Goal: Obtain resource: Download file/media

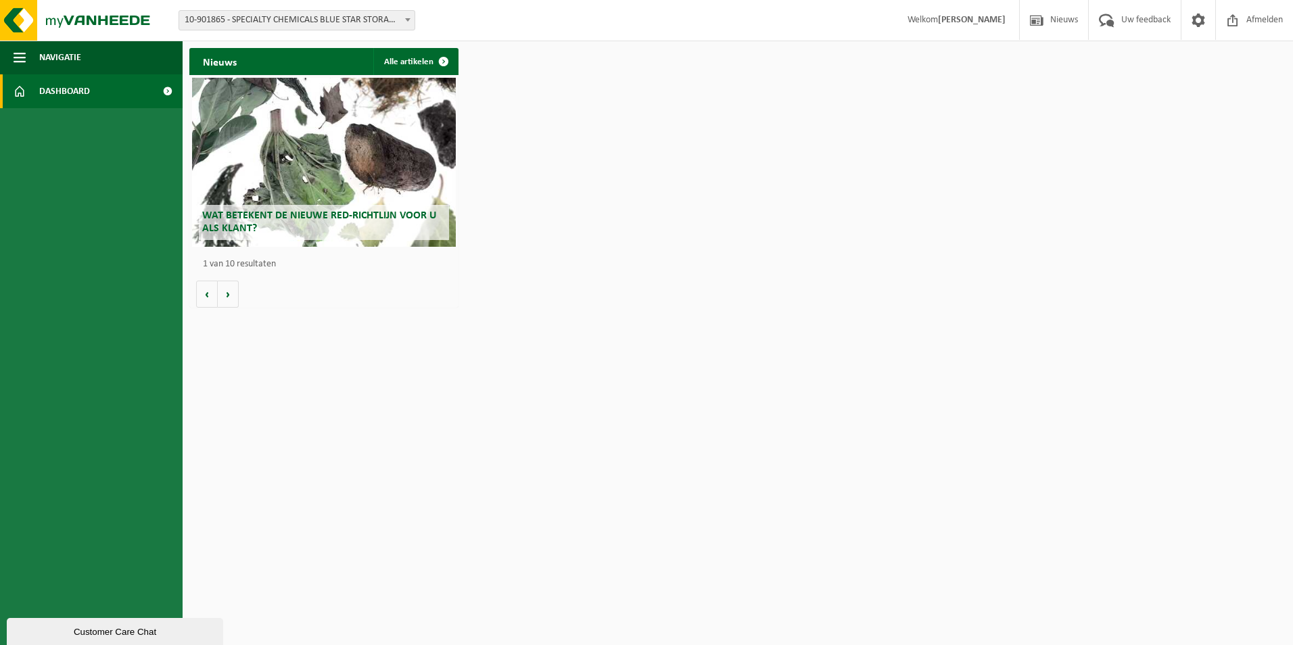
click at [400, 24] on span "10-901865 - SPECIALTY CHEMICALS BLUE STAR STORAGE - ZWIJNDRECHT" at bounding box center [296, 20] width 235 height 19
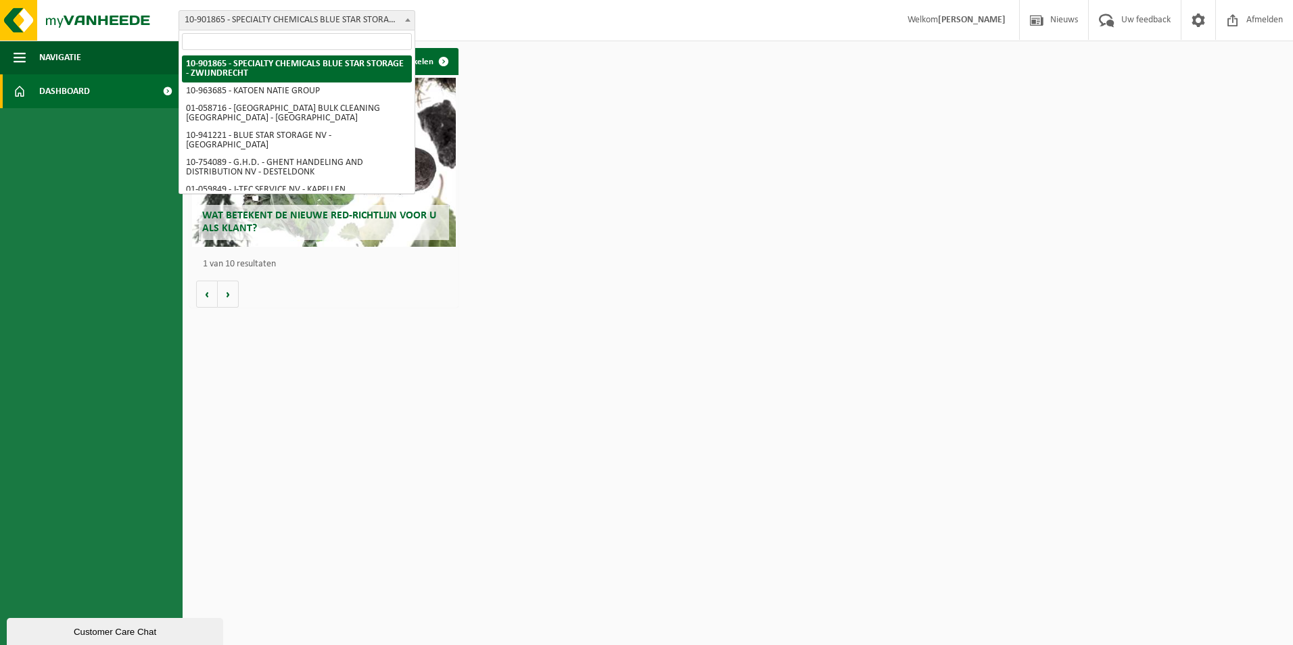
click at [199, 42] on input "search" at bounding box center [297, 41] width 230 height 17
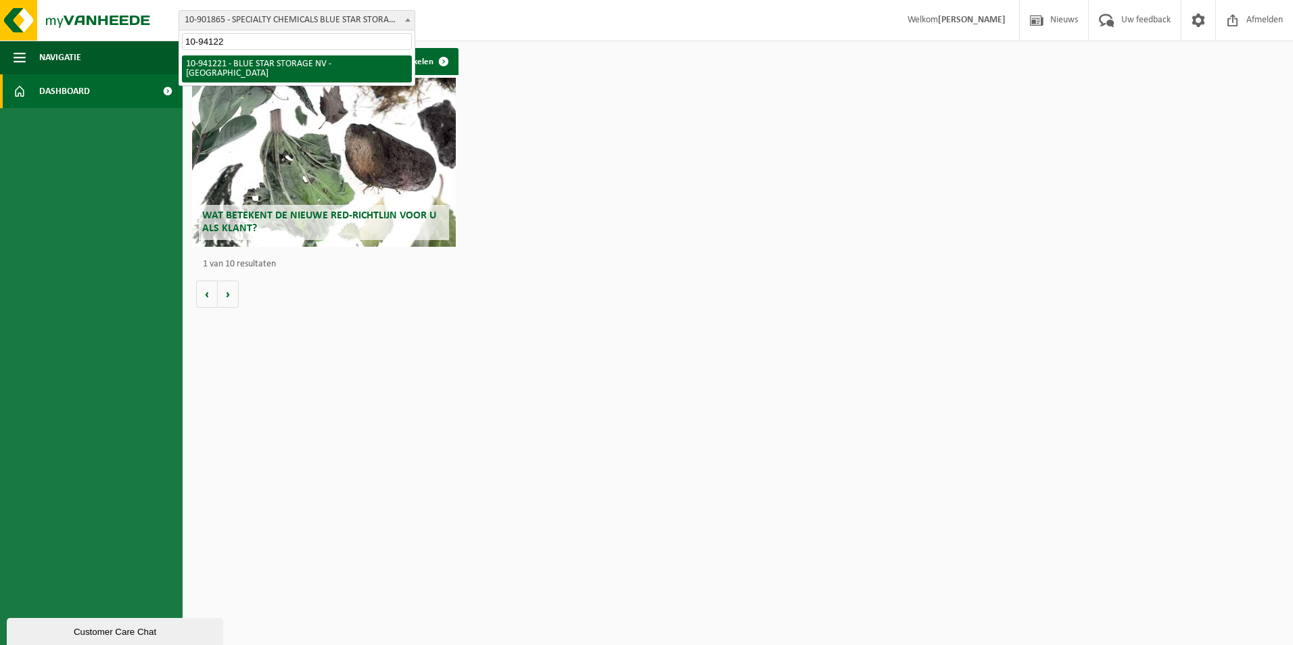
type input "10-941221"
select select "139230"
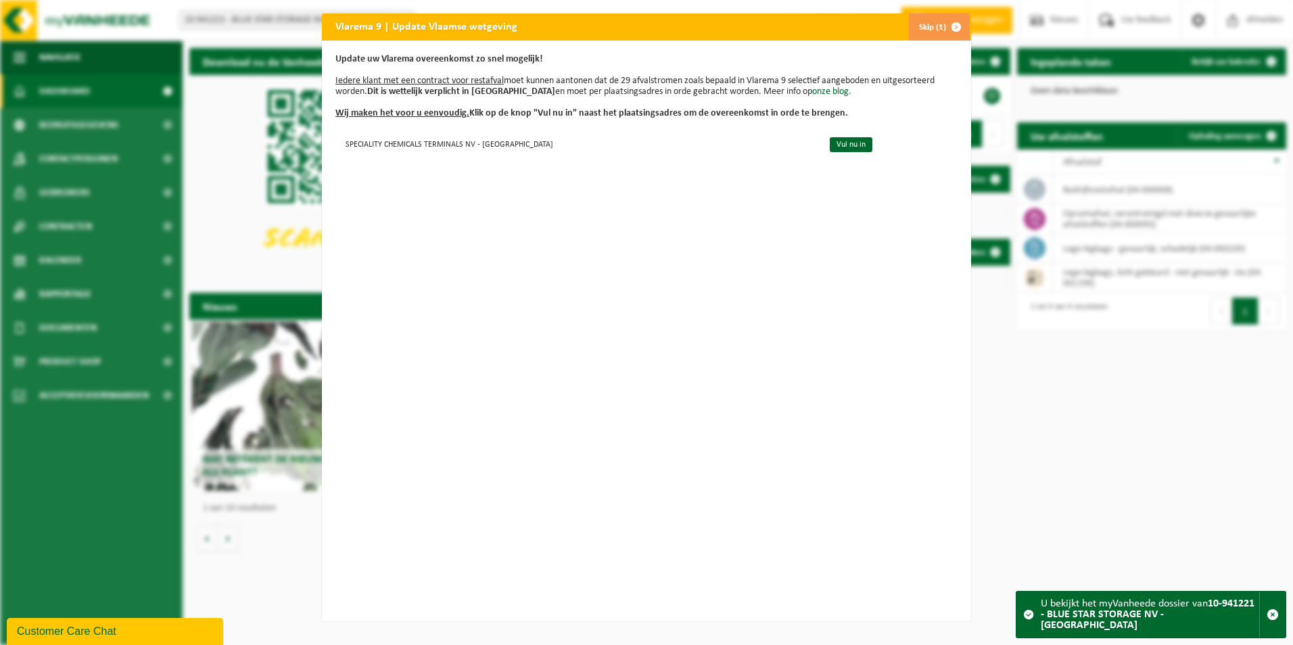
click at [942, 24] on span "button" at bounding box center [955, 27] width 27 height 27
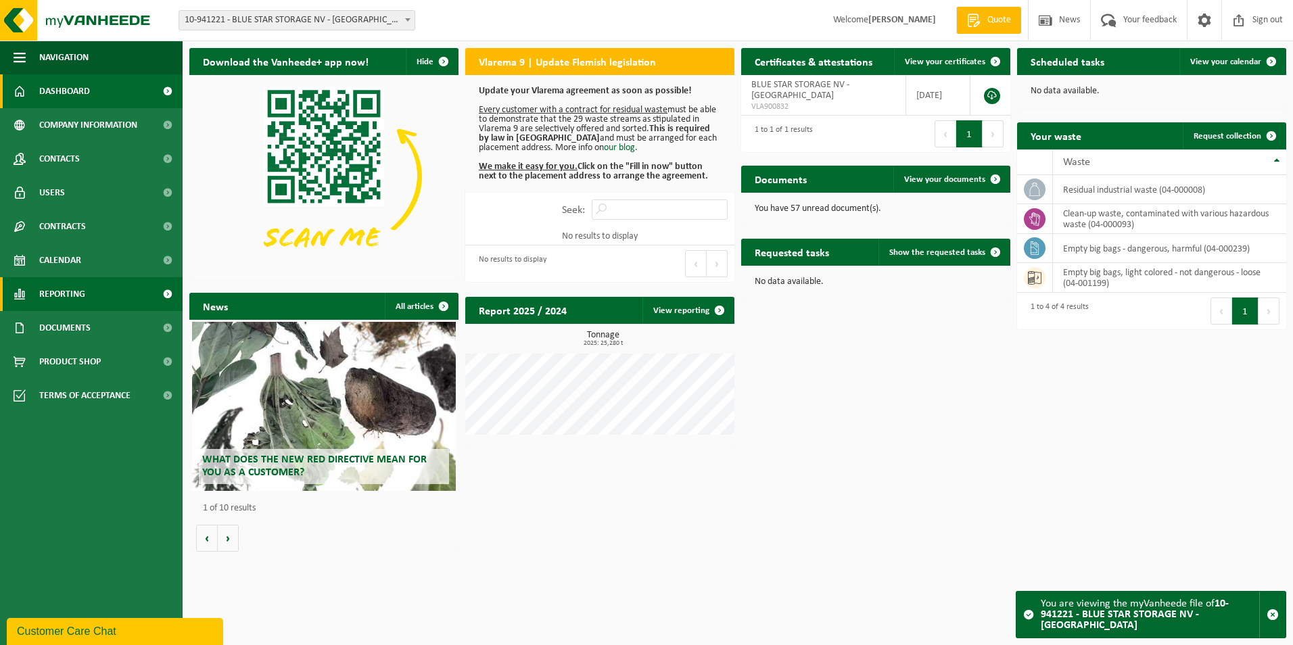
click at [169, 292] on span at bounding box center [167, 294] width 30 height 34
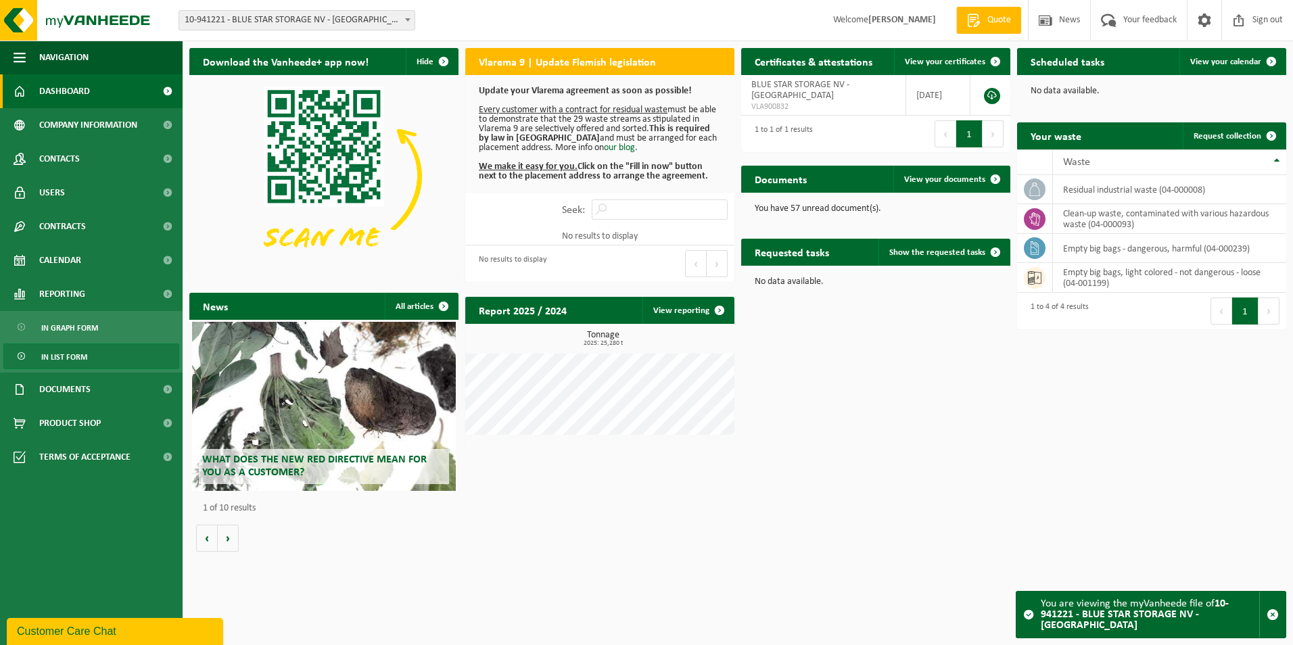
click at [70, 352] on span "In list form" at bounding box center [64, 357] width 46 height 26
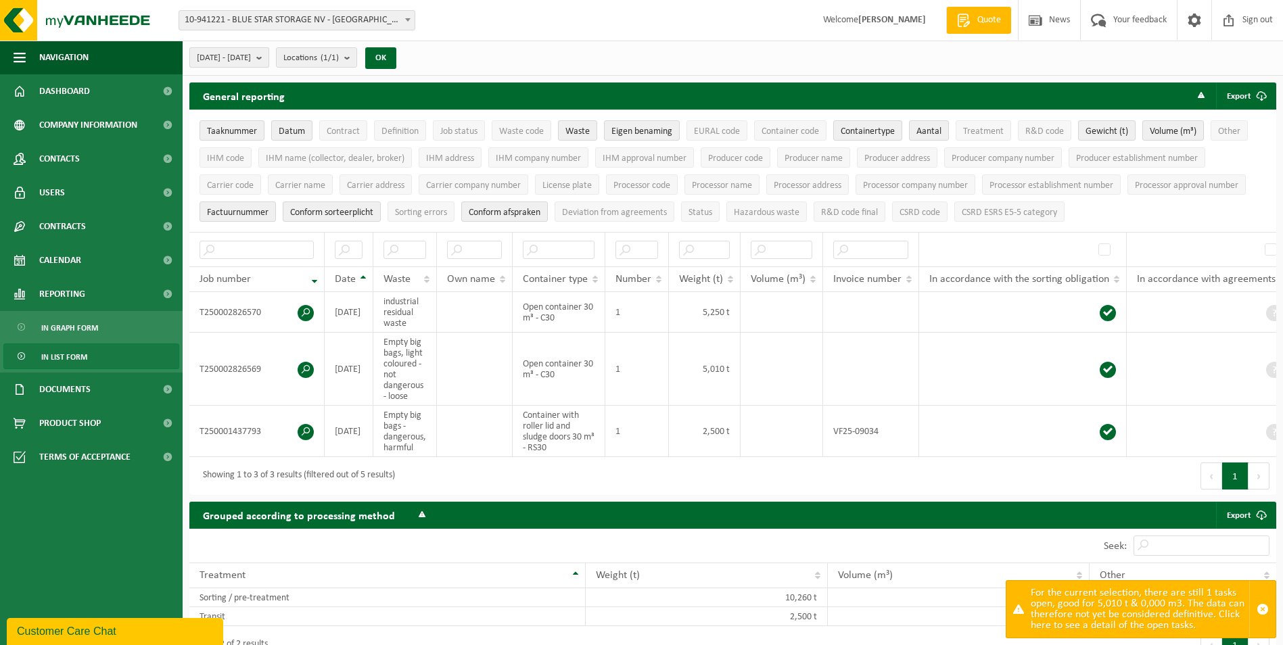
click at [268, 60] on b "submit" at bounding box center [262, 57] width 12 height 19
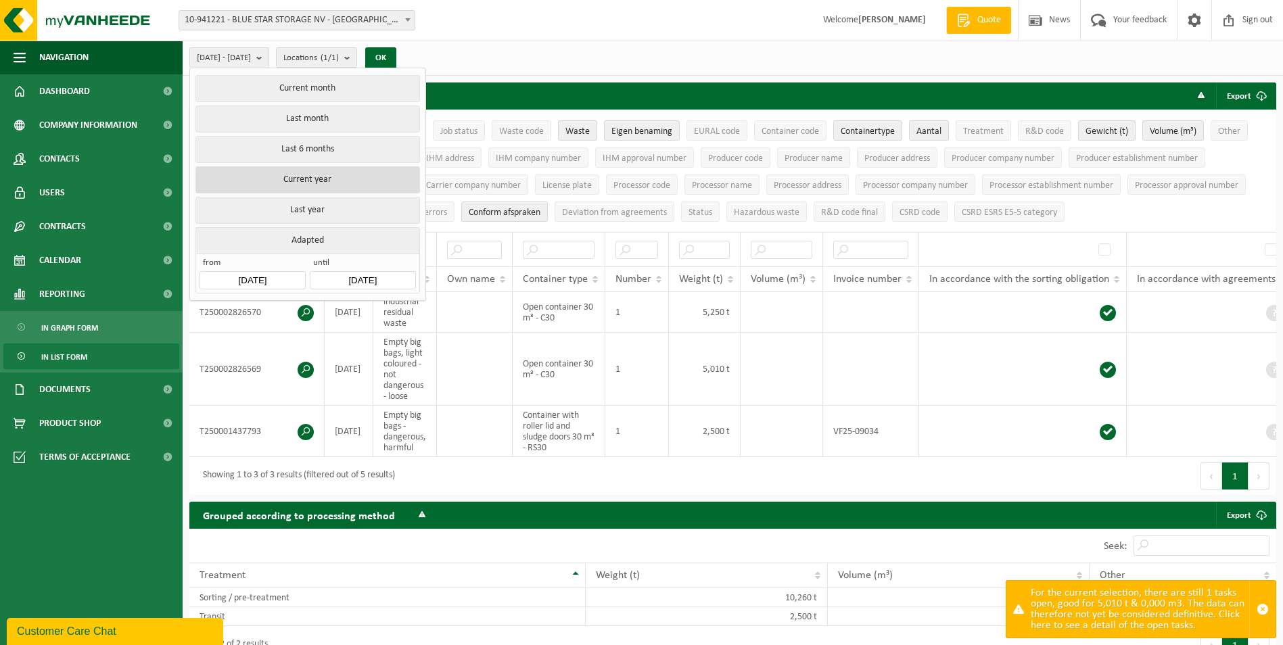
click at [318, 177] on button "Current year" at bounding box center [307, 179] width 224 height 27
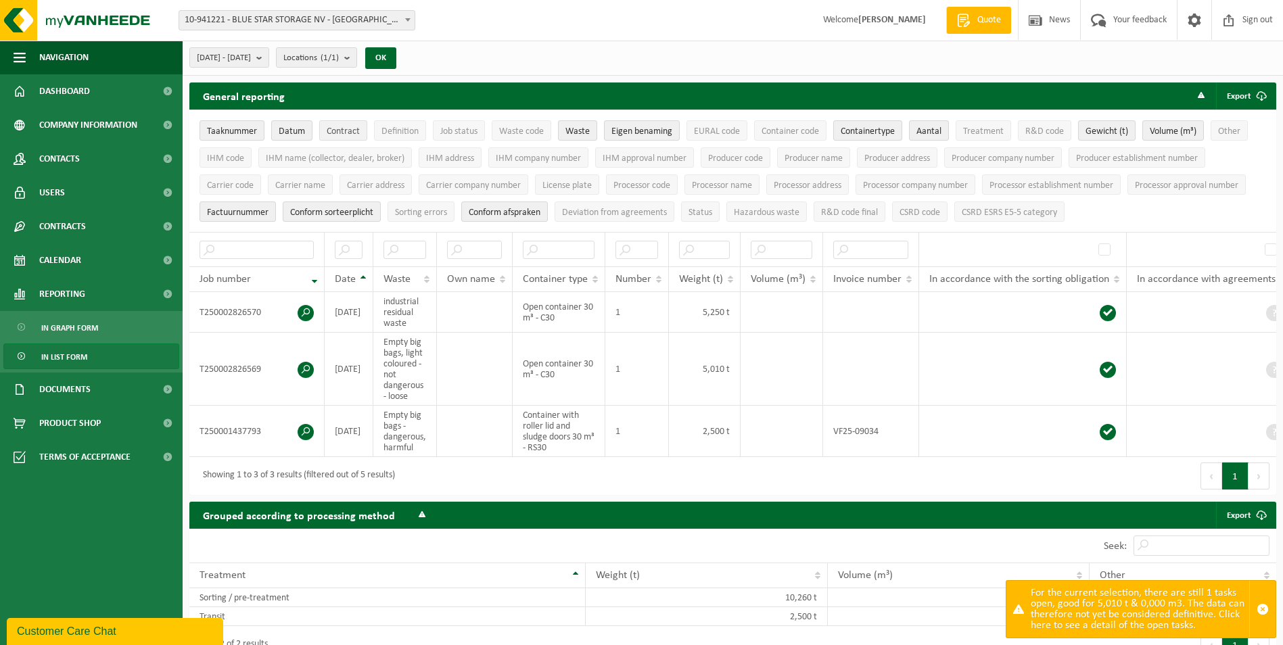
click at [341, 132] on span "Contract" at bounding box center [343, 131] width 33 height 10
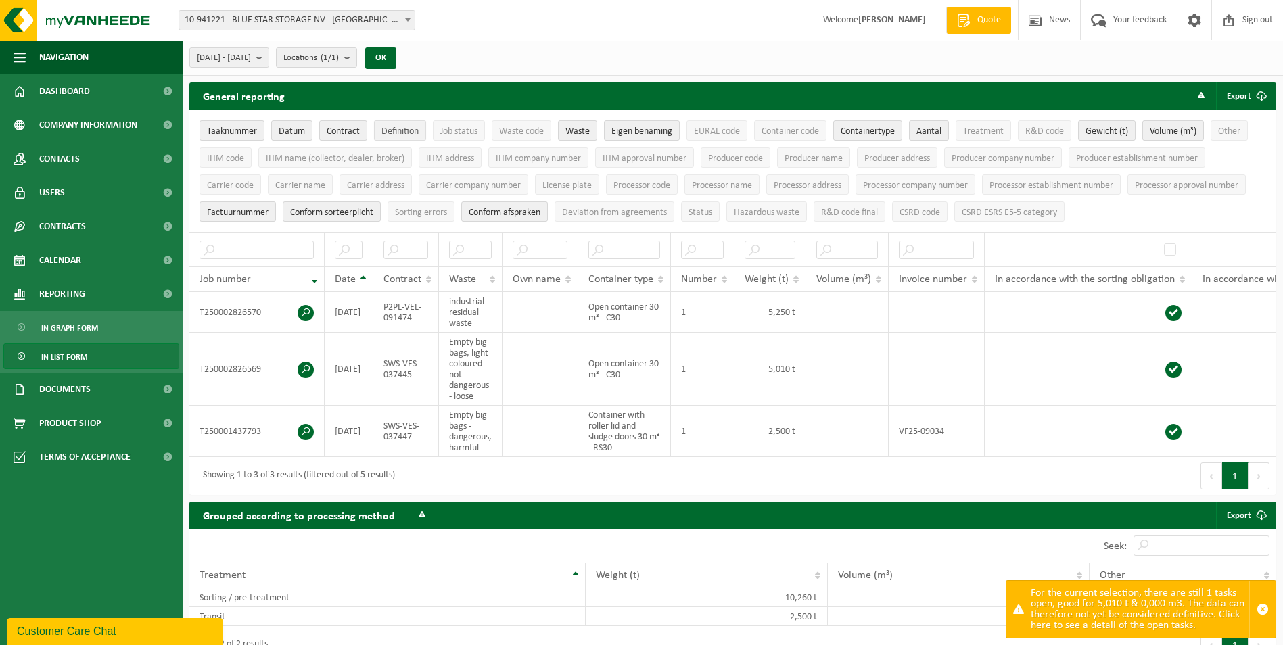
click at [390, 129] on span "Definition" at bounding box center [399, 131] width 37 height 10
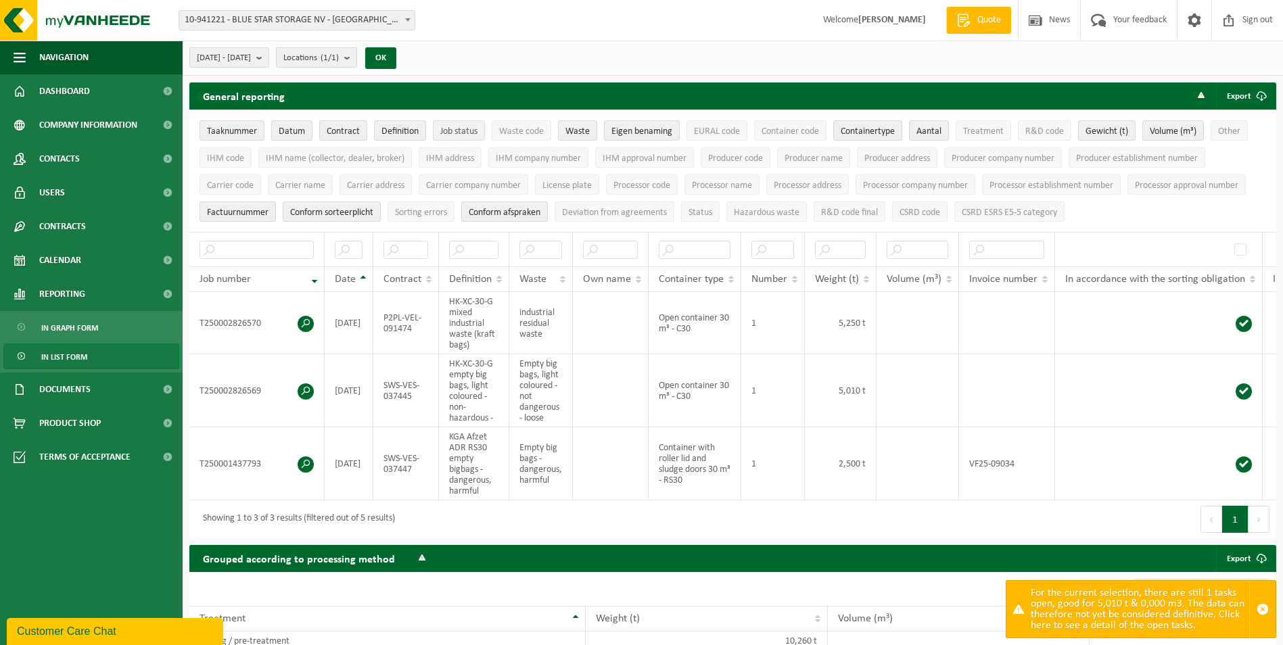
click at [462, 124] on button "Job status" at bounding box center [459, 130] width 52 height 20
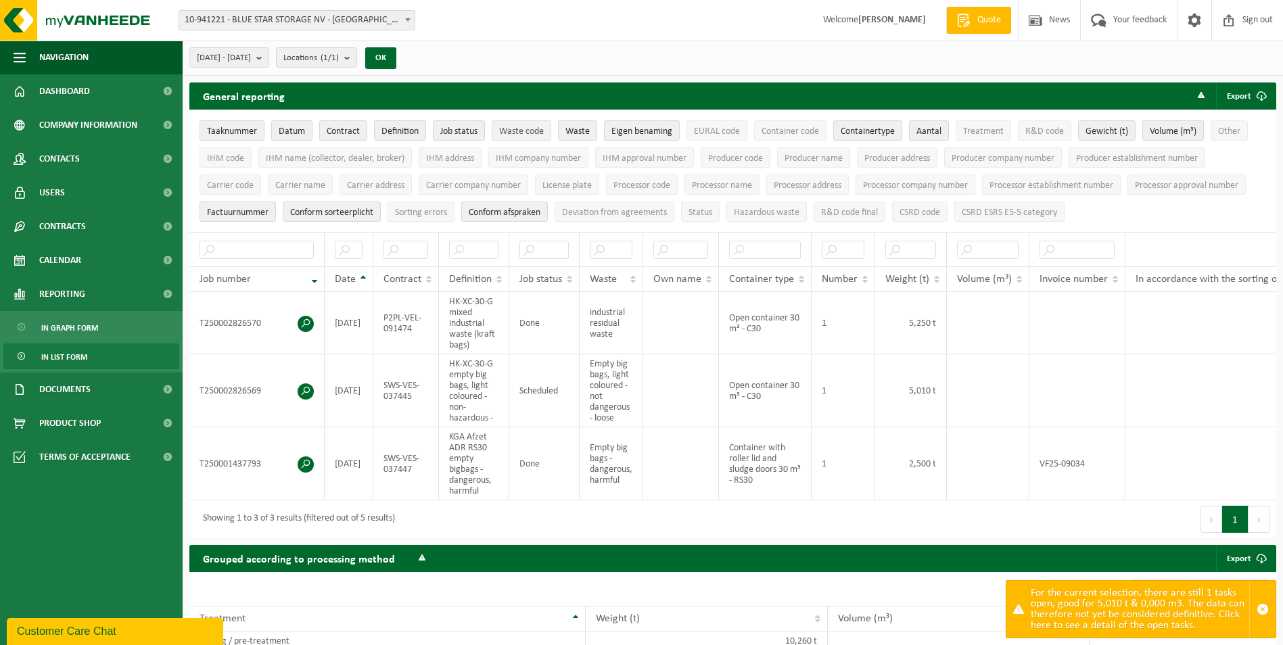
click at [529, 130] on span "Waste code" at bounding box center [521, 131] width 45 height 10
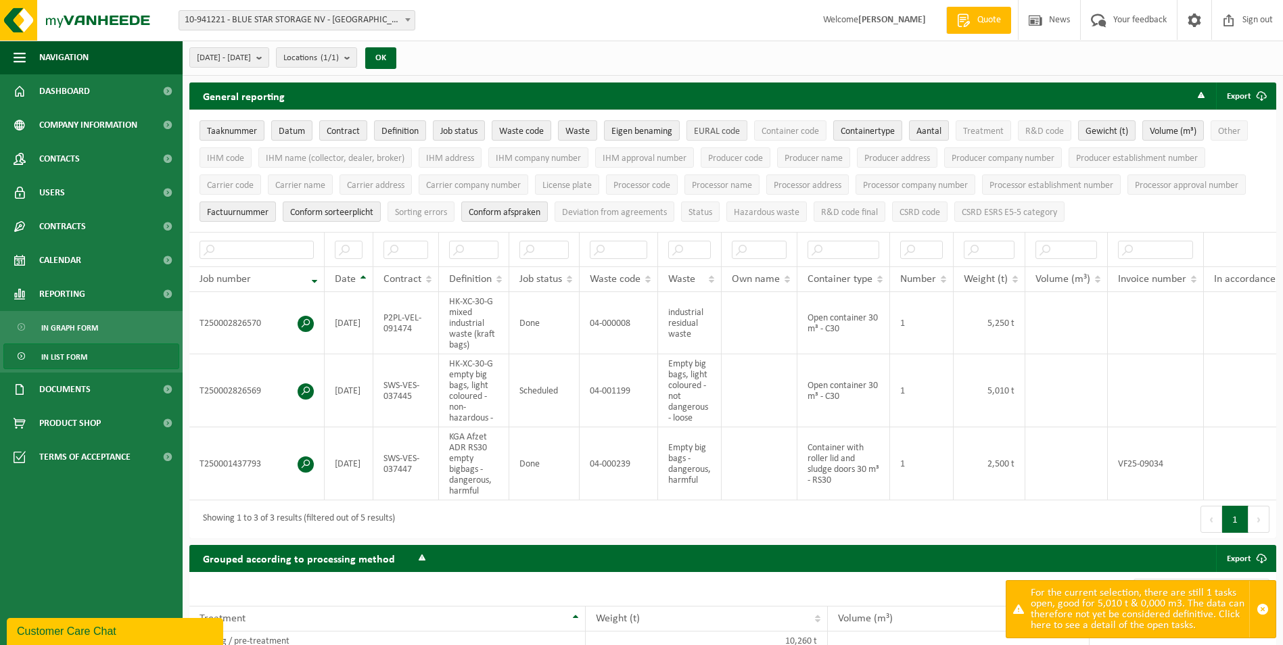
click at [725, 131] on span "EURAL code" at bounding box center [717, 131] width 46 height 10
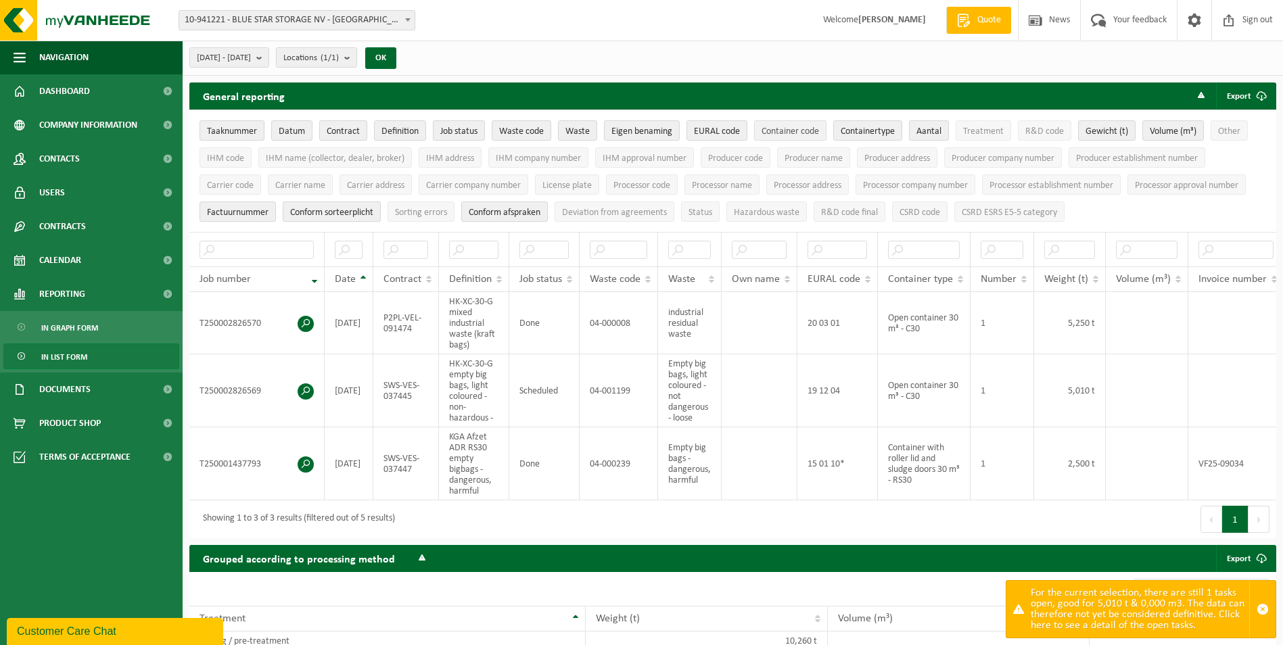
click at [806, 131] on span "Container code" at bounding box center [789, 131] width 57 height 10
click at [983, 137] on button "Treatment" at bounding box center [982, 130] width 55 height 20
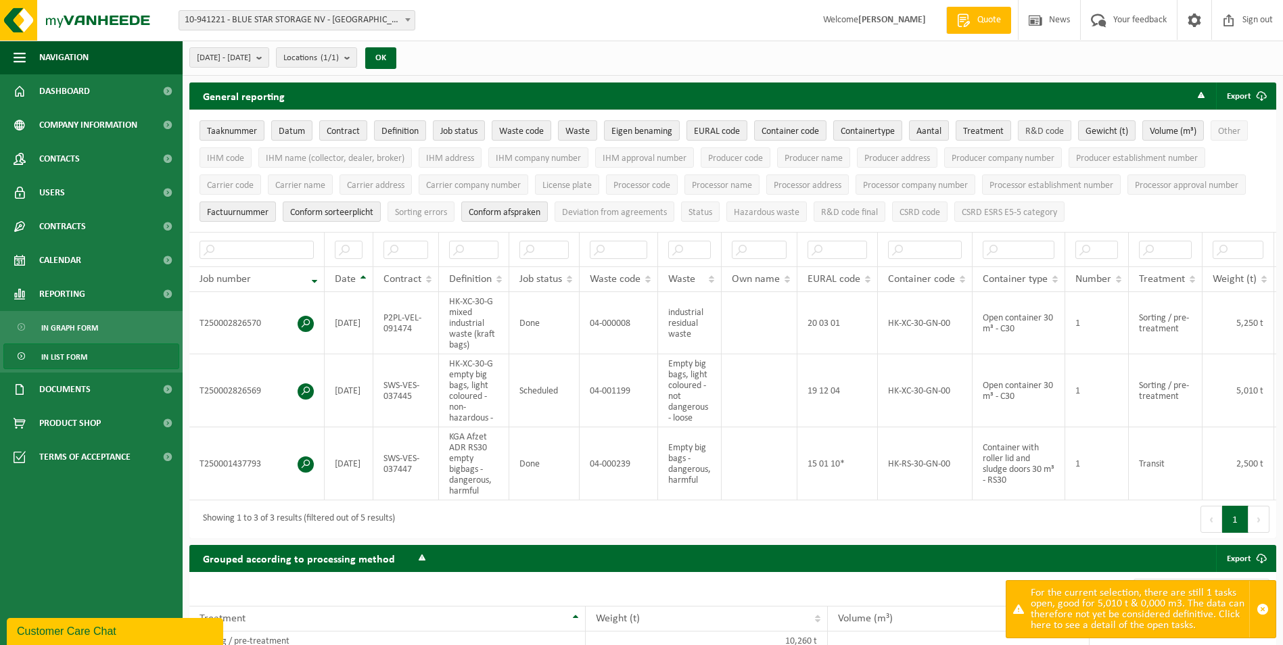
click at [1064, 131] on span "R&D code" at bounding box center [1044, 131] width 39 height 10
click at [1234, 130] on span "Other" at bounding box center [1229, 131] width 22 height 10
drag, startPoint x: 241, startPoint y: 158, endPoint x: 284, endPoint y: 158, distance: 42.6
click at [241, 158] on span "IHM code" at bounding box center [225, 158] width 37 height 10
click at [306, 157] on span "IHM name (collector, dealer, broker)" at bounding box center [335, 158] width 139 height 10
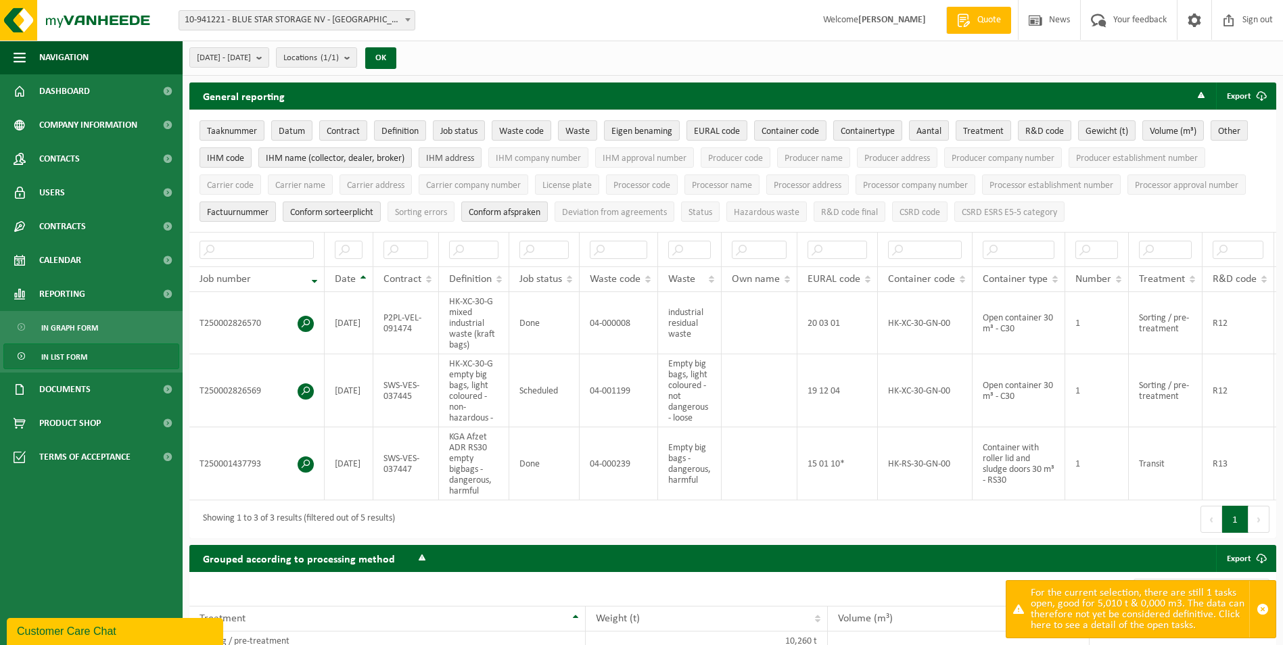
click at [455, 156] on span "IHM address" at bounding box center [450, 158] width 48 height 10
click at [554, 155] on span "IHM company number" at bounding box center [538, 158] width 85 height 10
click at [636, 155] on span "IHM approval number" at bounding box center [644, 158] width 84 height 10
click at [747, 162] on span "Producer code" at bounding box center [735, 158] width 55 height 10
click at [844, 163] on button "Producer name" at bounding box center [813, 157] width 73 height 20
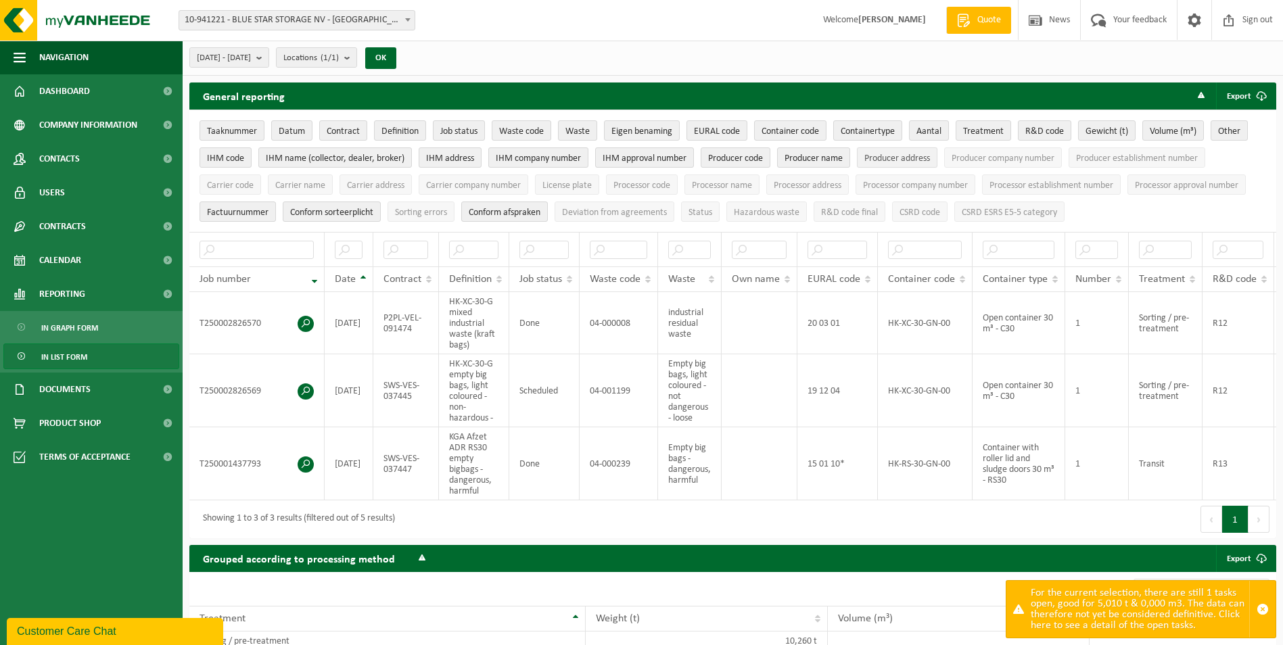
click at [903, 162] on span "Producer address" at bounding box center [897, 158] width 66 height 10
click at [998, 162] on span "Producer company number" at bounding box center [1002, 158] width 103 height 10
click at [1126, 165] on button "Producer establishment number" at bounding box center [1136, 157] width 137 height 20
click at [236, 183] on span "Carrier code" at bounding box center [230, 186] width 47 height 10
click at [310, 181] on span "Carrier name" at bounding box center [300, 186] width 50 height 10
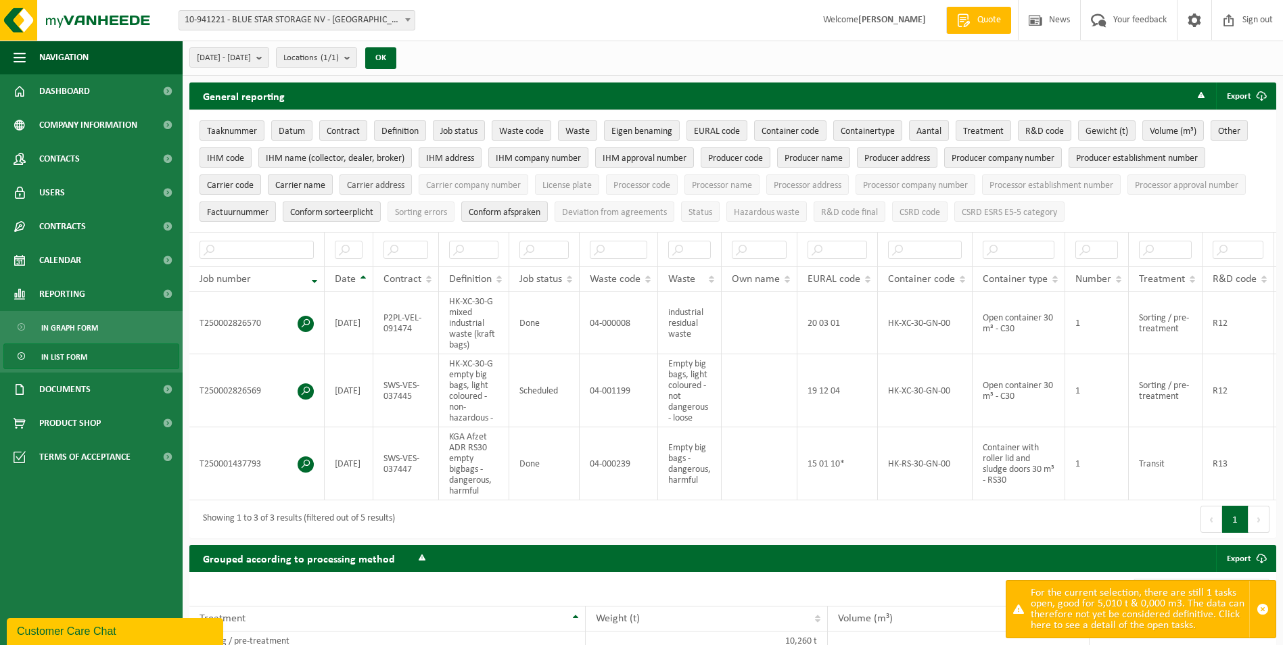
click at [402, 181] on span "Carrier address" at bounding box center [375, 186] width 57 height 10
click at [487, 189] on span "Carrier company number" at bounding box center [473, 186] width 95 height 10
click at [581, 189] on span "License plate" at bounding box center [566, 186] width 49 height 10
click at [635, 187] on span "Processor code" at bounding box center [641, 186] width 57 height 10
click at [719, 186] on span "Processor name" at bounding box center [722, 186] width 60 height 10
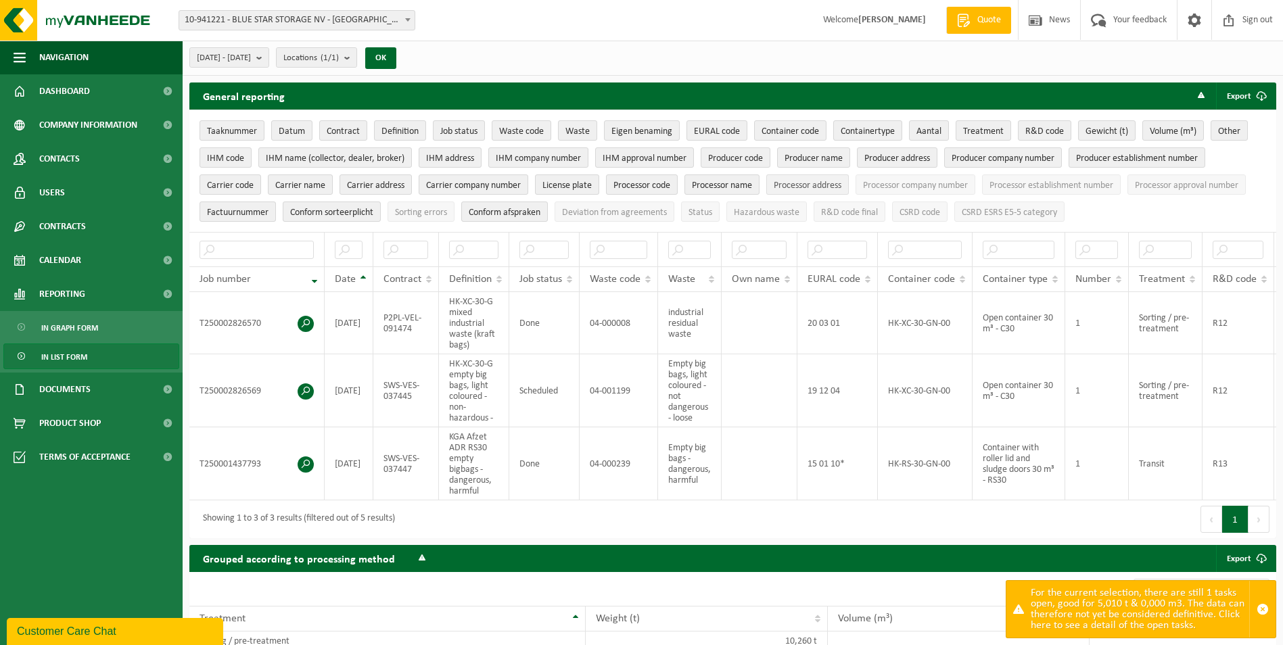
click at [793, 185] on span "Processor address" at bounding box center [807, 186] width 68 height 10
click at [879, 185] on span "Processor company number" at bounding box center [915, 186] width 105 height 10
click at [1012, 185] on span "Processor establishment number" at bounding box center [1051, 186] width 124 height 10
click at [1174, 183] on span "Processor approval number" at bounding box center [1185, 186] width 103 height 10
click at [401, 212] on span "Sorting errors" at bounding box center [421, 213] width 52 height 10
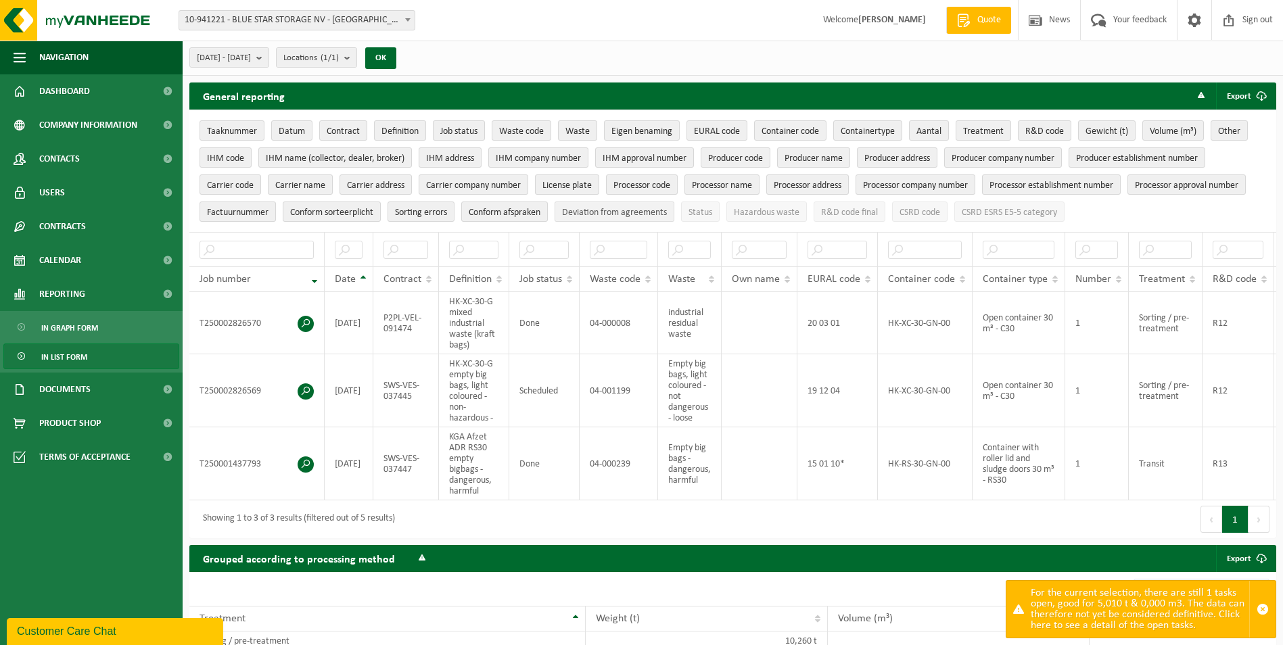
click at [608, 214] on span "Deviation from agreements" at bounding box center [614, 213] width 105 height 10
click at [700, 214] on span "Status" at bounding box center [700, 213] width 24 height 10
click at [770, 214] on span "Hazardous waste" at bounding box center [767, 213] width 66 height 10
click at [852, 214] on span "R&D code final" at bounding box center [849, 213] width 57 height 10
click at [932, 214] on span "CSRD code" at bounding box center [919, 213] width 41 height 10
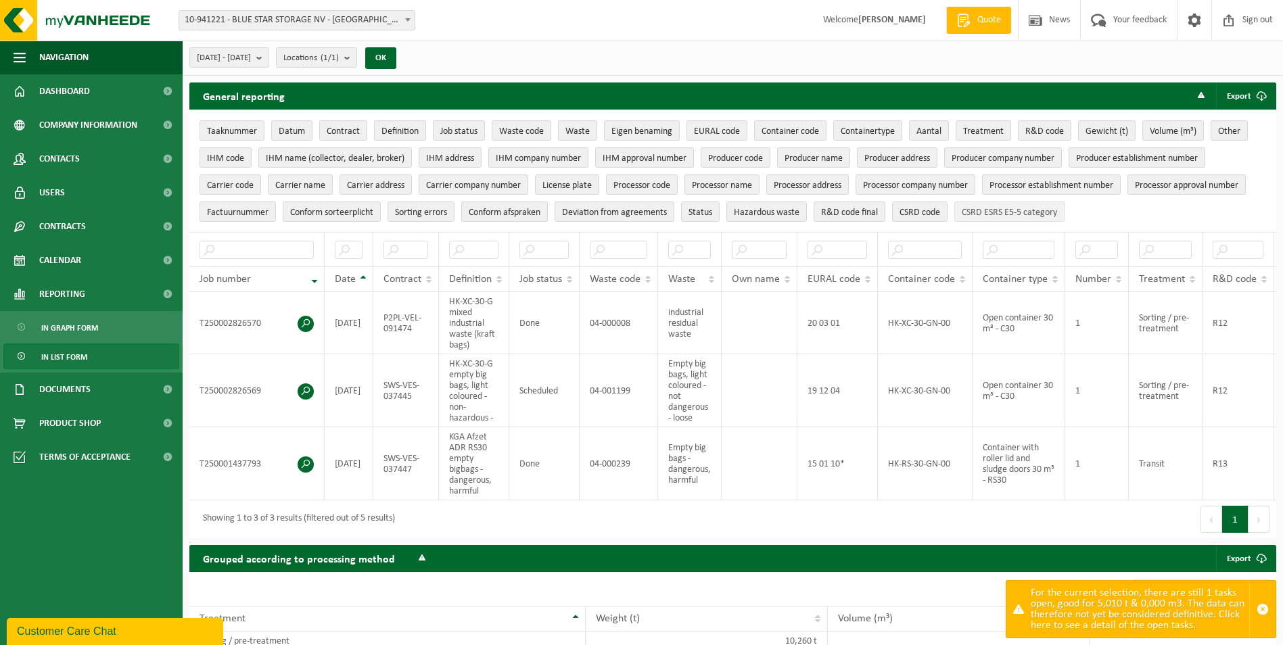
click at [993, 214] on span "CSRD ESRS E5-5 category" at bounding box center [1008, 213] width 95 height 10
click at [1239, 97] on font "Export" at bounding box center [1238, 96] width 24 height 9
click at [1199, 150] on link "All available columns" at bounding box center [1226, 150] width 96 height 27
click at [403, 26] on span at bounding box center [408, 20] width 14 height 18
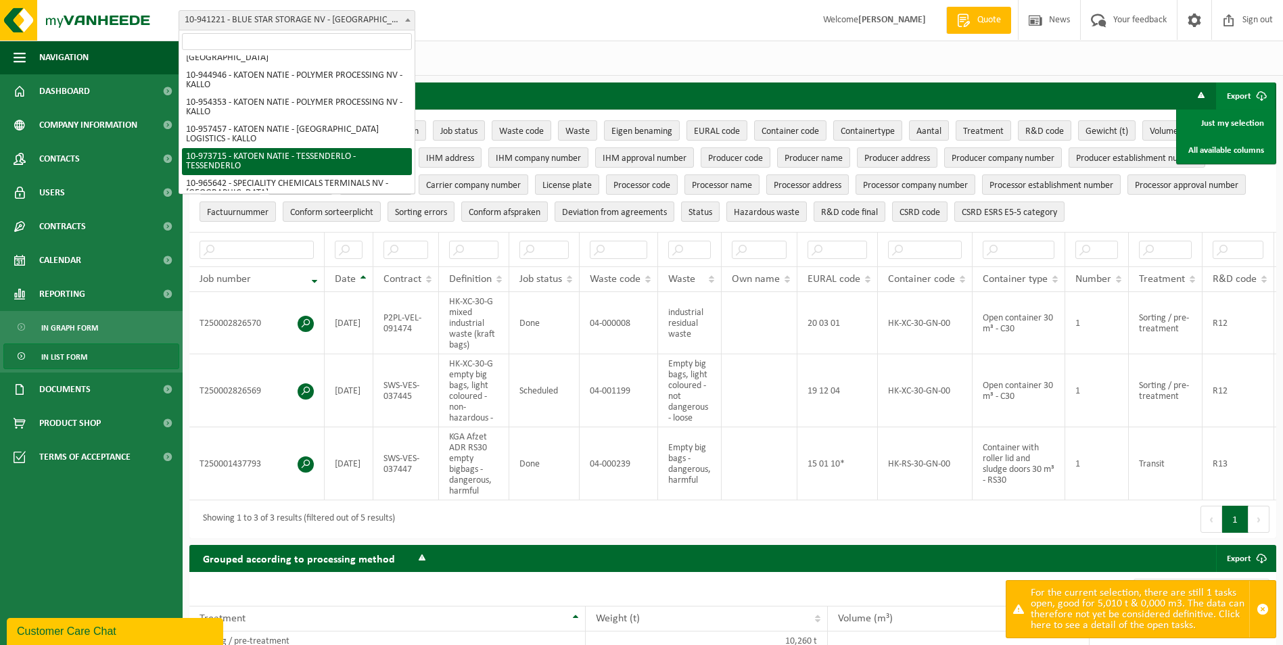
scroll to position [446, 0]
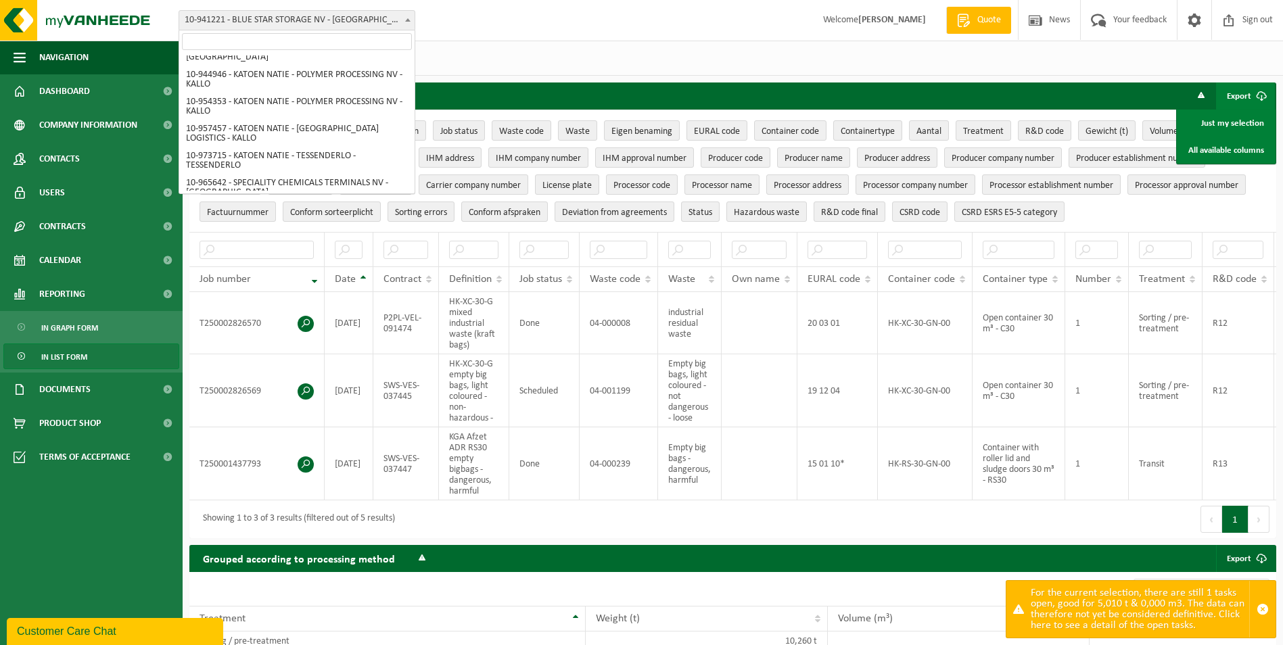
select select "84918"
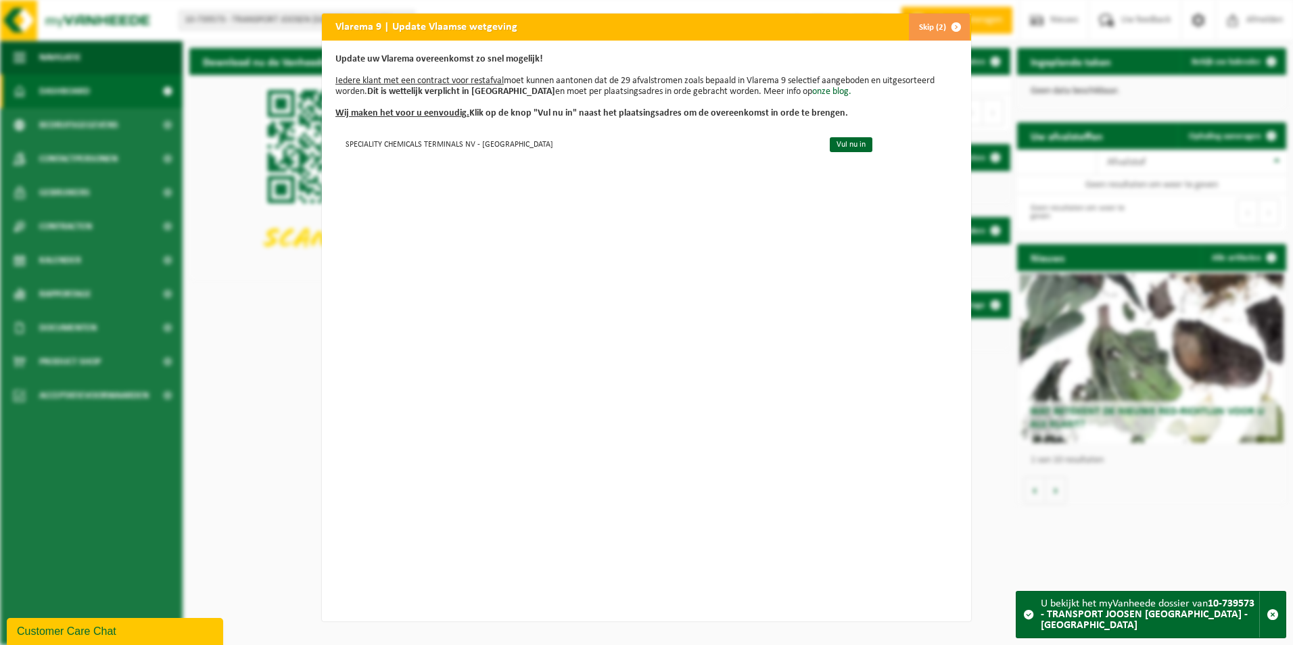
click at [923, 15] on button "Skip (2)" at bounding box center [939, 27] width 62 height 27
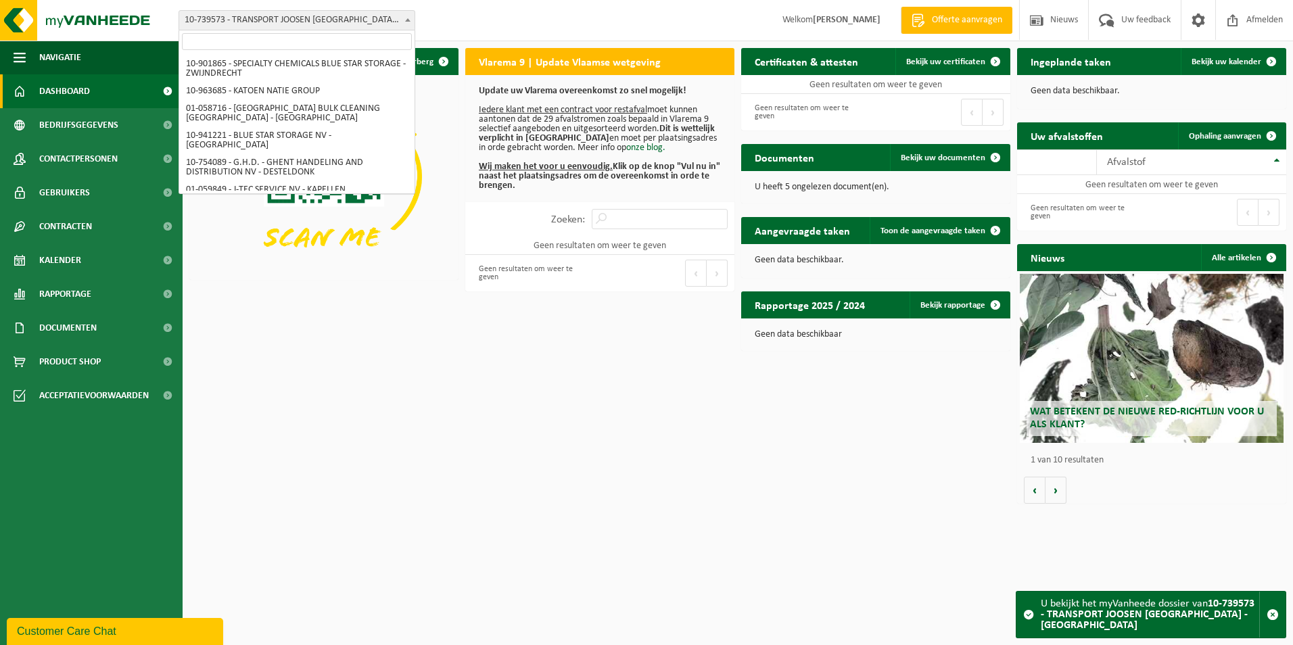
click at [406, 24] on span at bounding box center [408, 20] width 14 height 18
select select "151253"
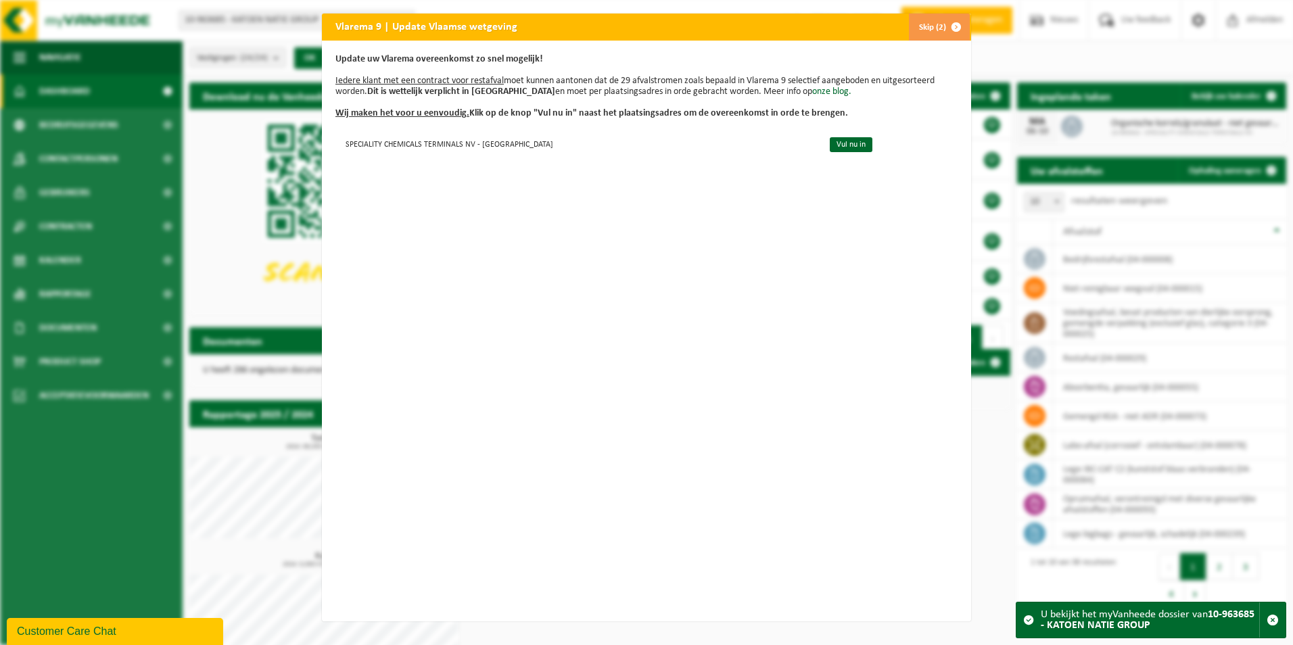
click at [924, 26] on button "Skip (2)" at bounding box center [939, 27] width 62 height 27
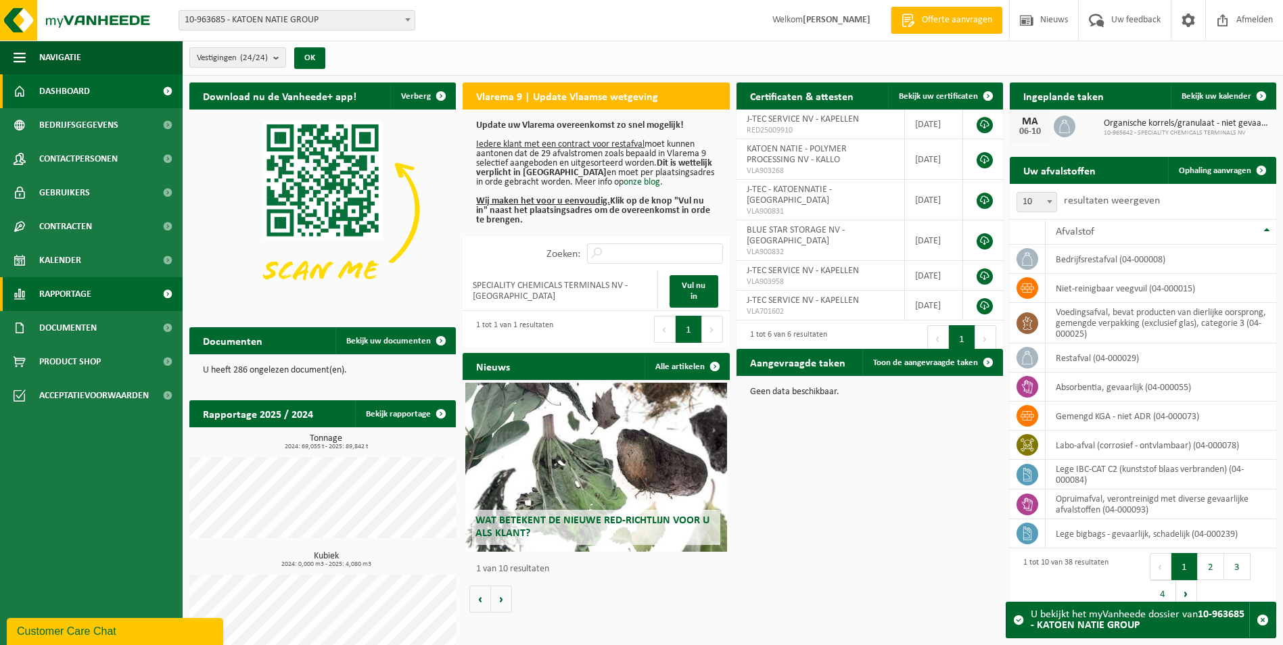
click at [84, 297] on span "Rapportage" at bounding box center [65, 294] width 52 height 34
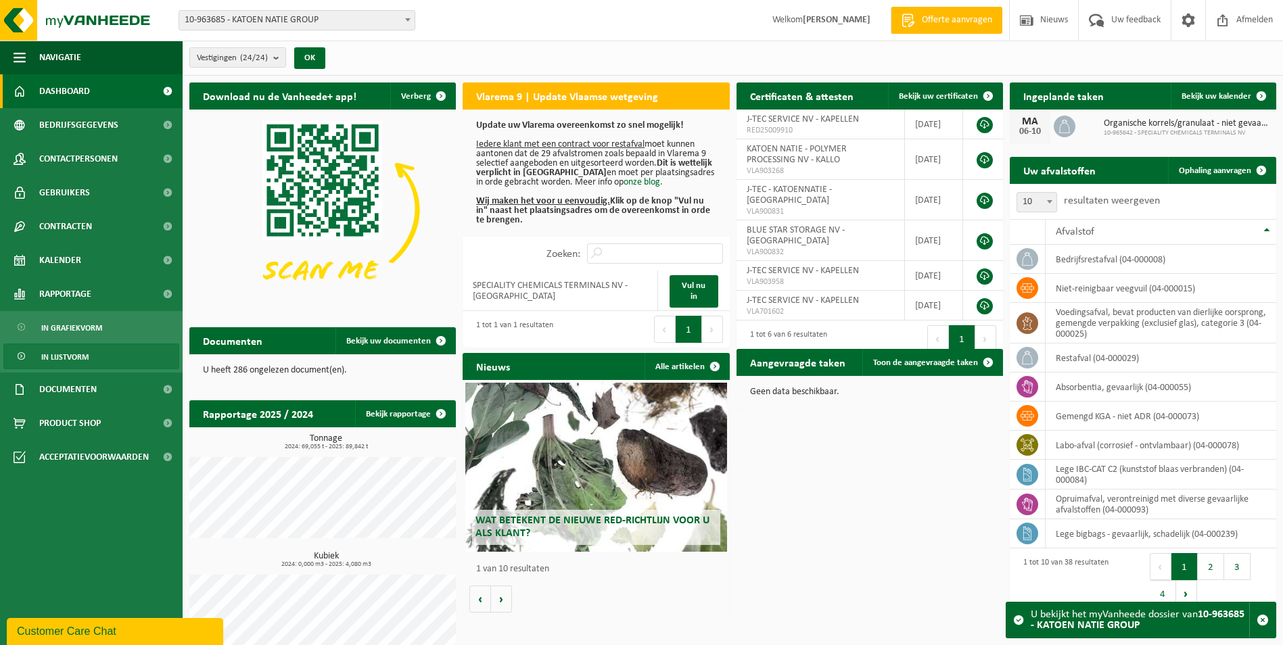
click at [68, 358] on span "In lijstvorm" at bounding box center [64, 357] width 47 height 26
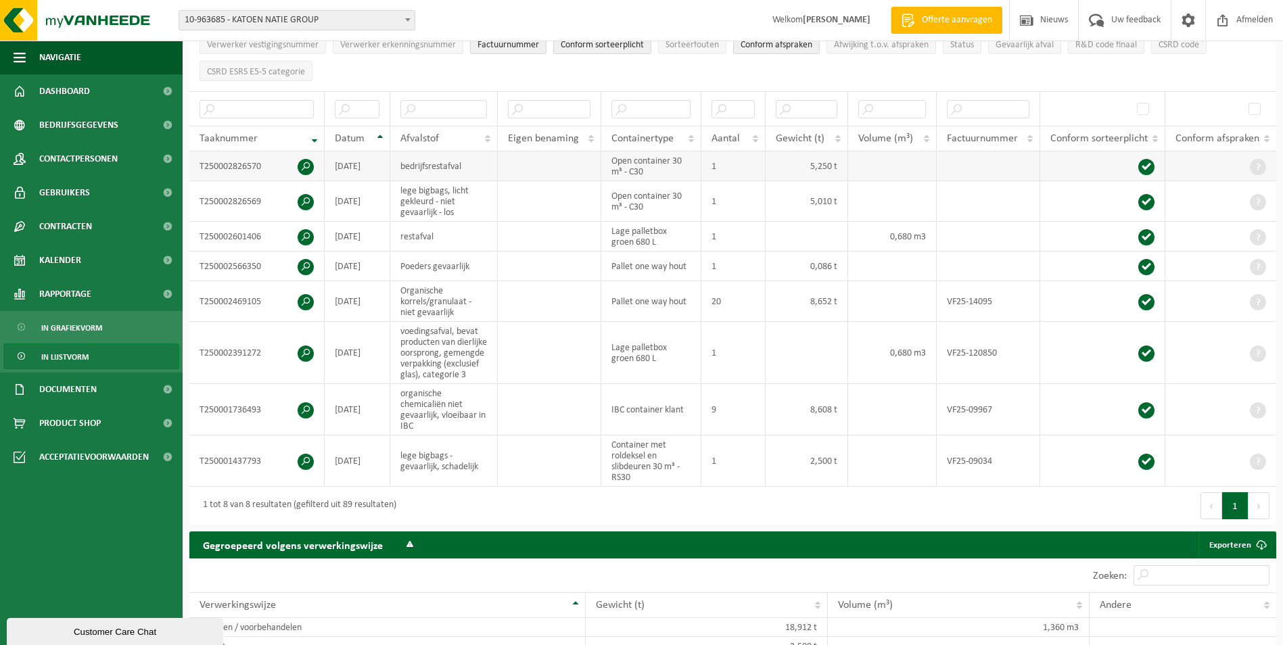
scroll to position [135, 0]
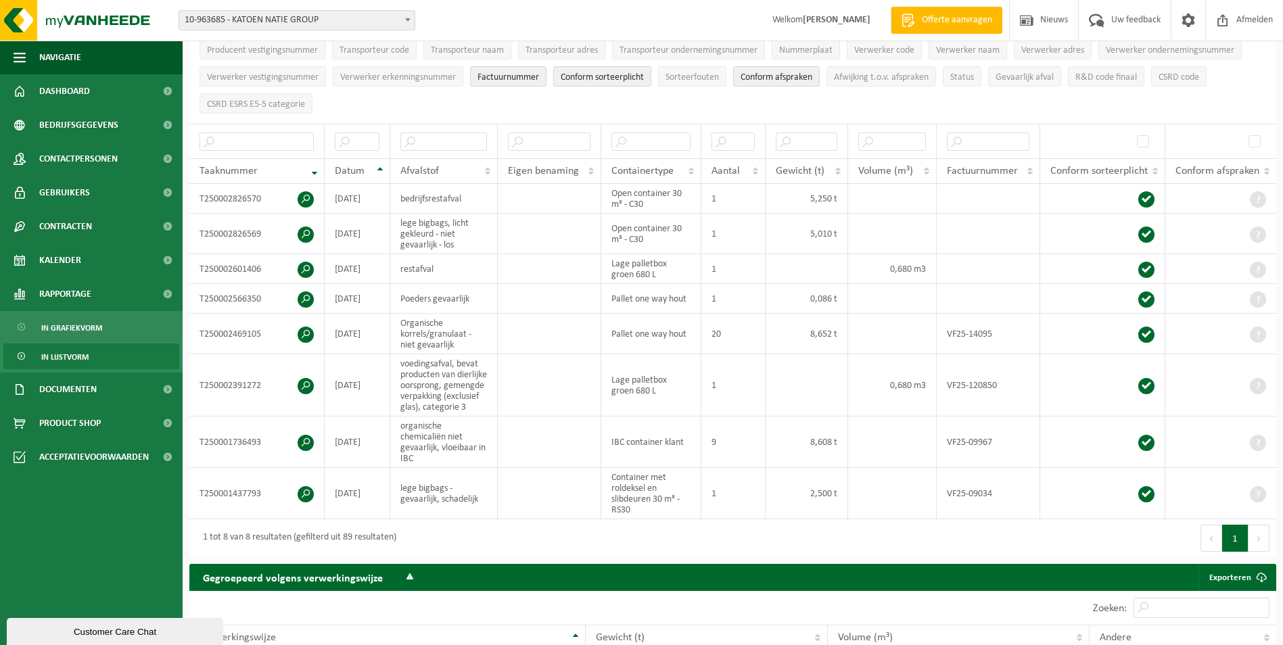
click at [245, 24] on span "10-963685 - KATOEN NATIE GROUP" at bounding box center [296, 20] width 235 height 19
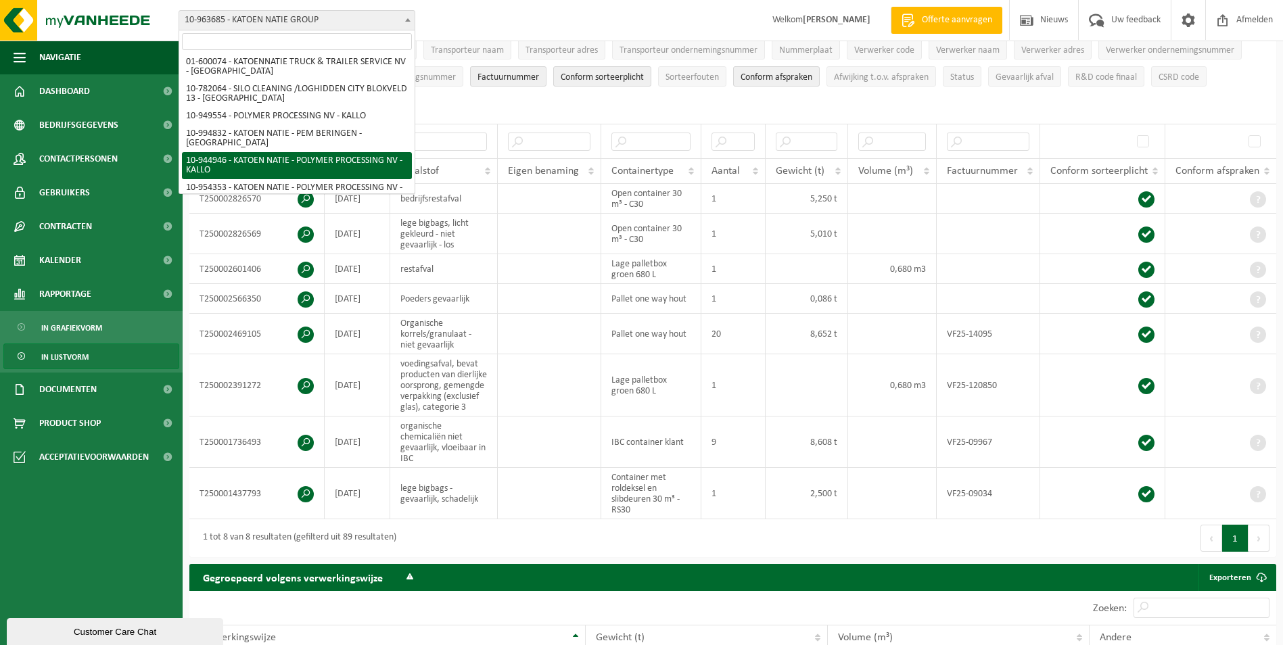
scroll to position [456, 0]
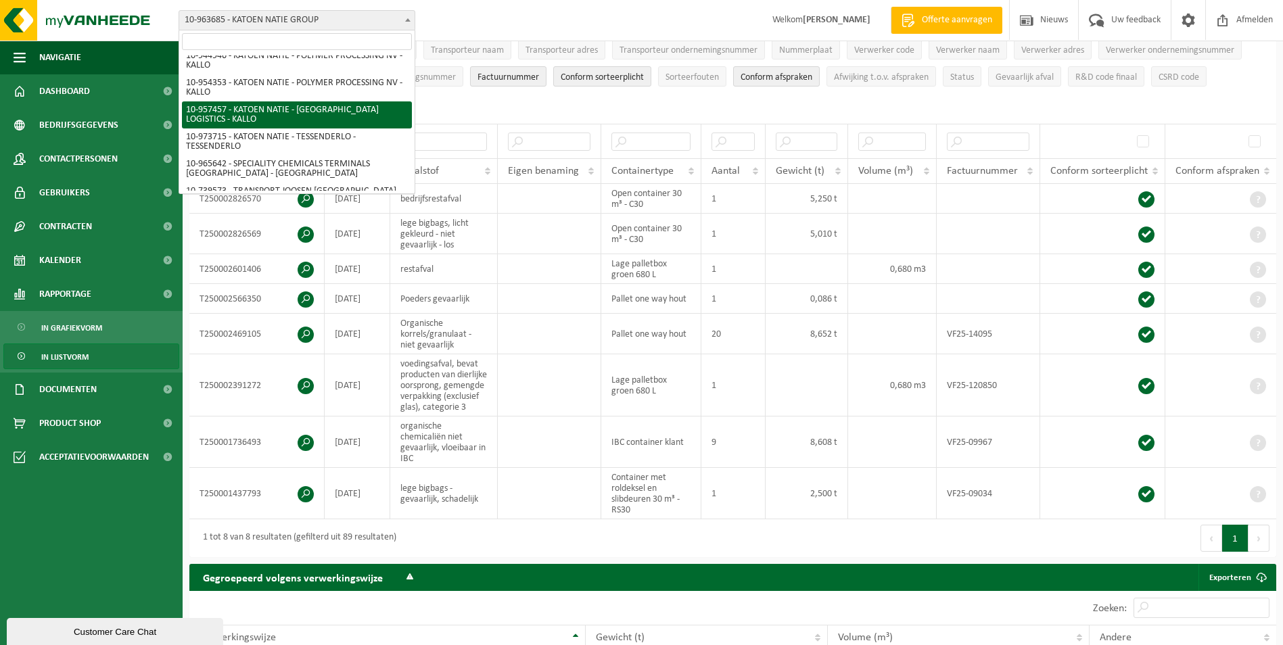
select select "147696"
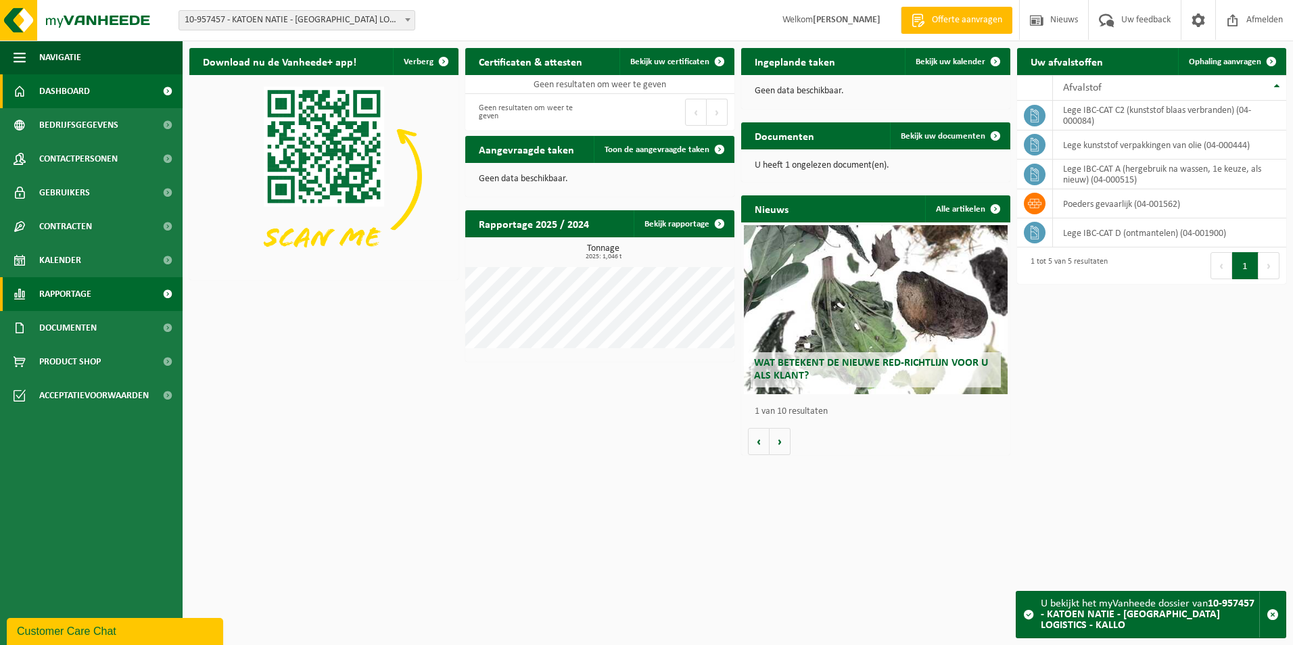
click at [50, 283] on span "Rapportage" at bounding box center [65, 294] width 52 height 34
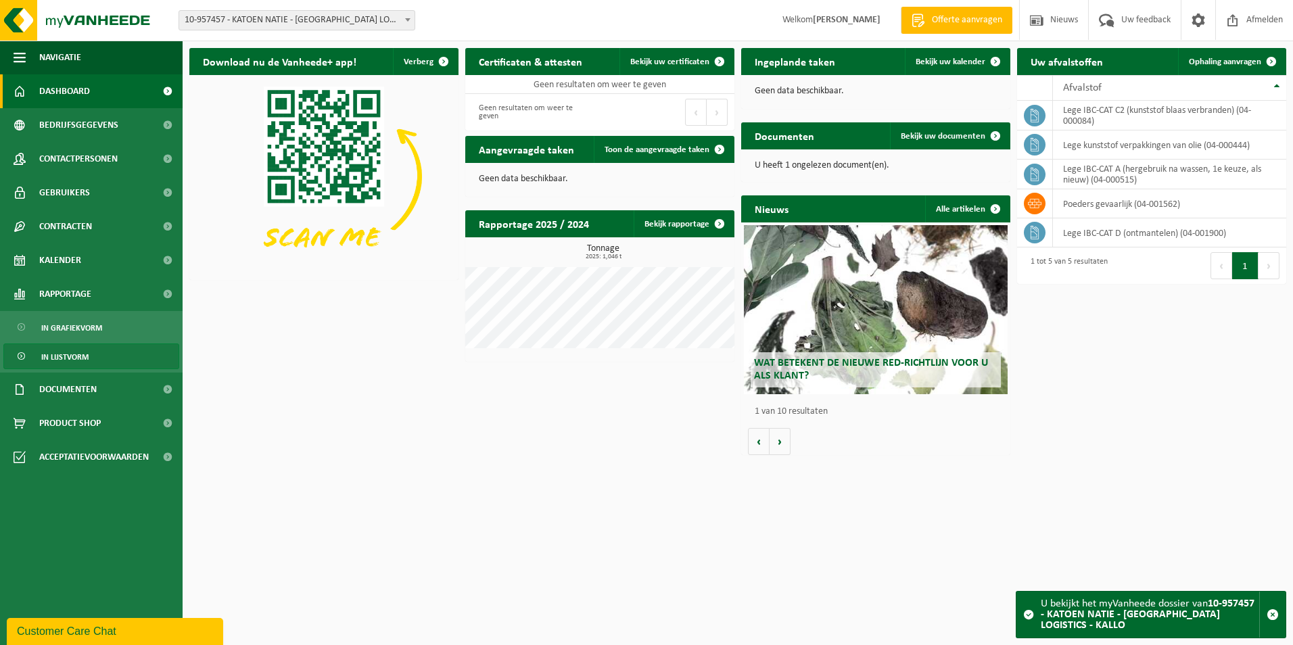
click at [53, 351] on span "In lijstvorm" at bounding box center [64, 357] width 47 height 26
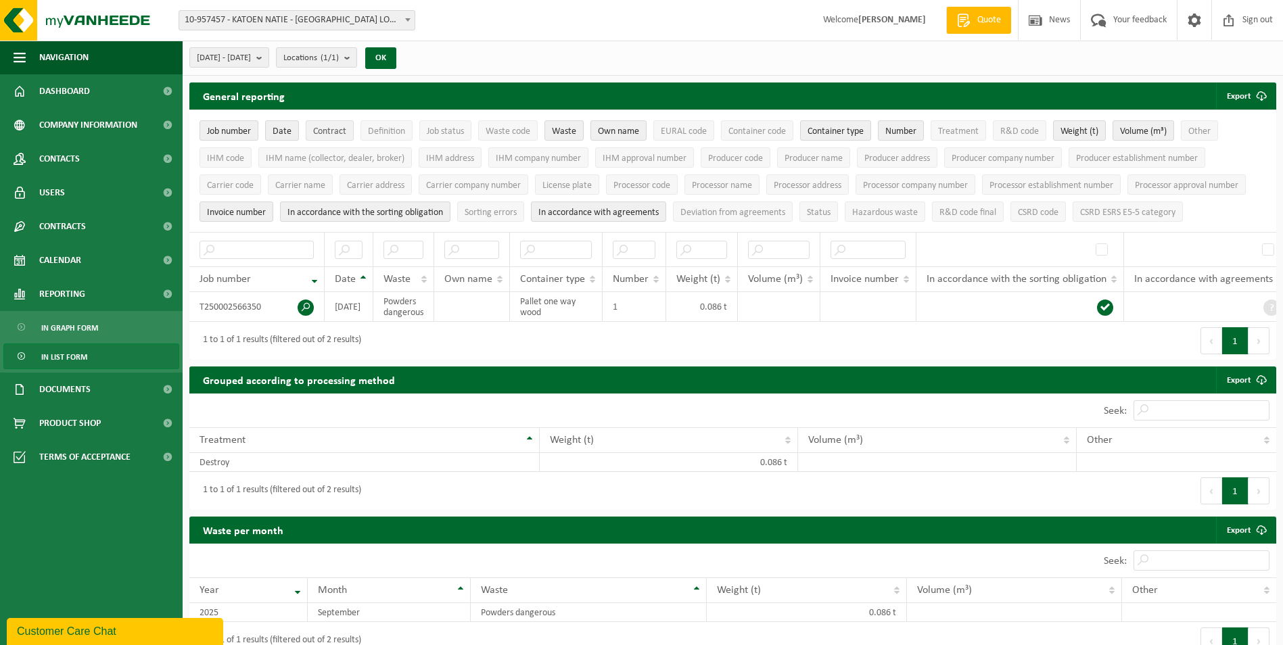
click at [326, 137] on button "Contract" at bounding box center [330, 130] width 48 height 20
click at [381, 132] on span "Definition" at bounding box center [386, 131] width 37 height 10
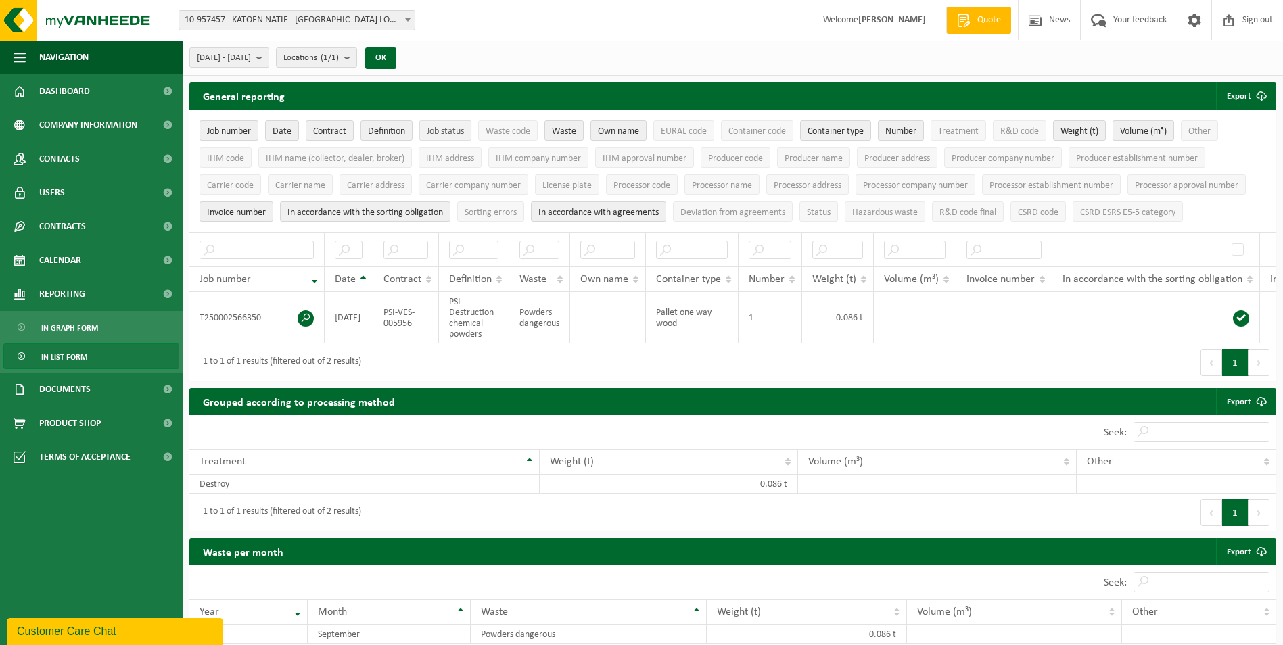
click at [446, 130] on span "Job status" at bounding box center [445, 131] width 37 height 10
click at [508, 133] on span "Waste code" at bounding box center [507, 131] width 45 height 10
click at [567, 135] on span "Waste" at bounding box center [564, 131] width 24 height 10
click at [684, 131] on span "EURAL code" at bounding box center [684, 131] width 46 height 10
click at [757, 130] on span "Container code" at bounding box center [756, 131] width 57 height 10
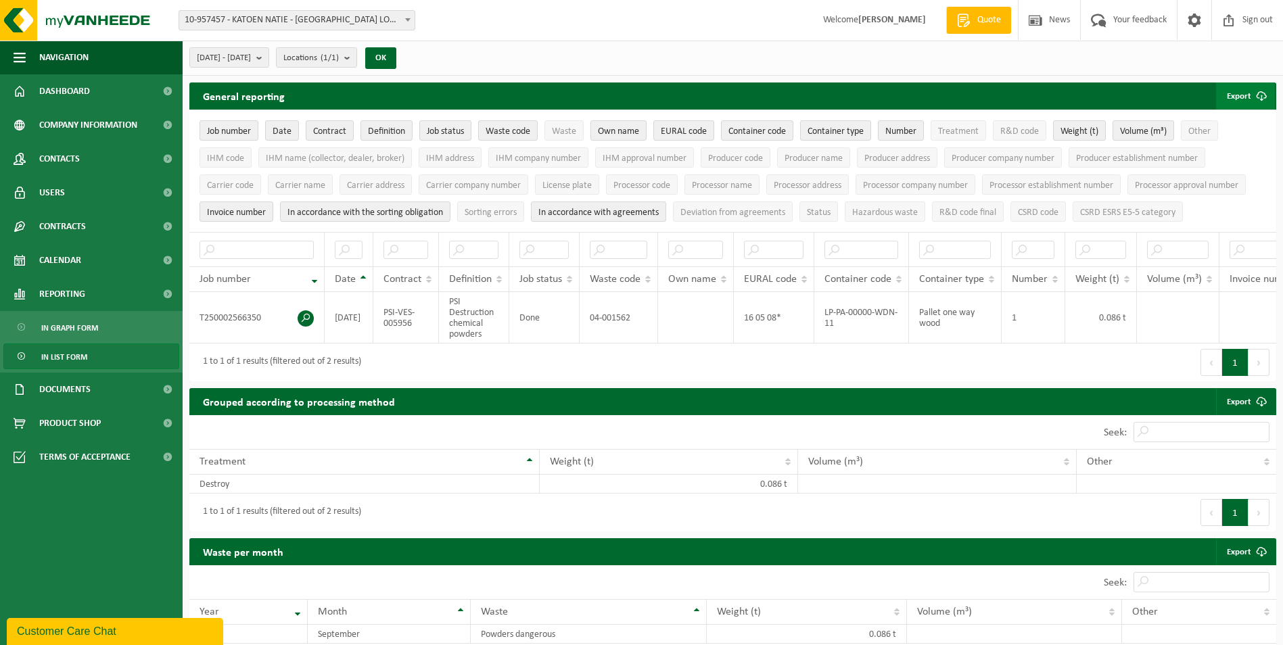
click at [1252, 99] on span "submit" at bounding box center [1260, 95] width 27 height 27
click at [416, 90] on div "General reporting Export Just my selection All available columns" at bounding box center [732, 95] width 1086 height 27
click at [1233, 154] on link "All available columns" at bounding box center [1226, 150] width 96 height 27
click at [266, 25] on span "10-957457 - KATOEN NATIE - [GEOGRAPHIC_DATA] LOGISTICS - KALLO" at bounding box center [296, 20] width 235 height 19
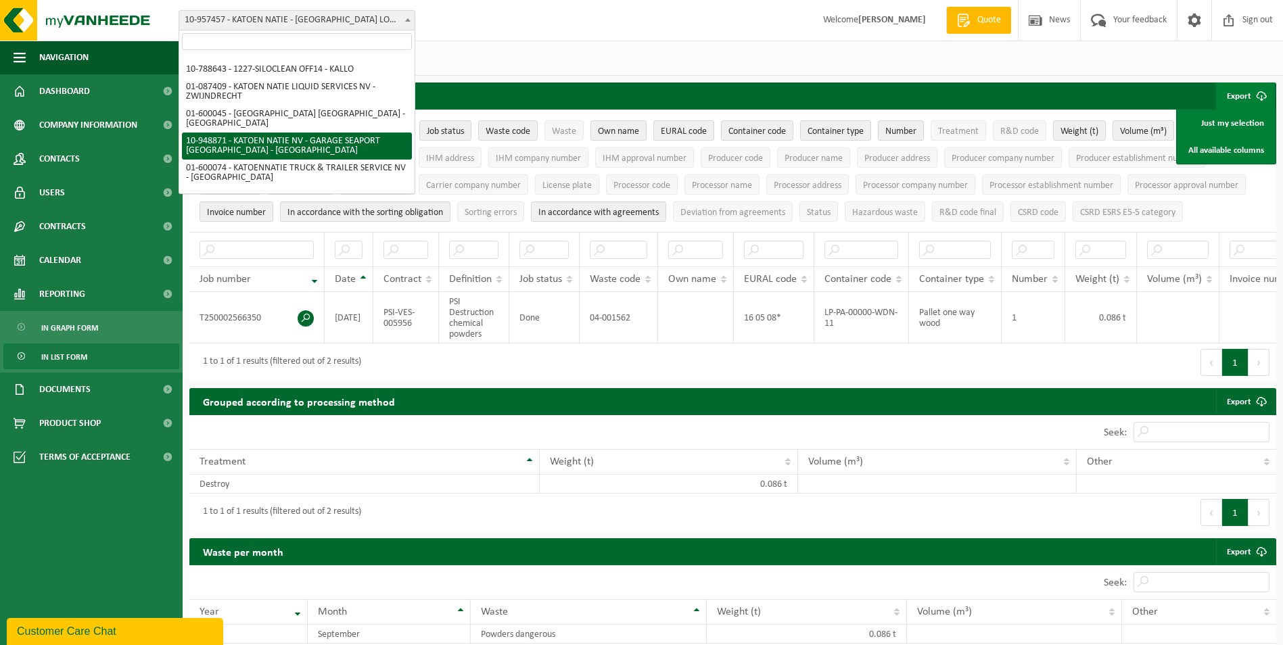
scroll to position [243, 0]
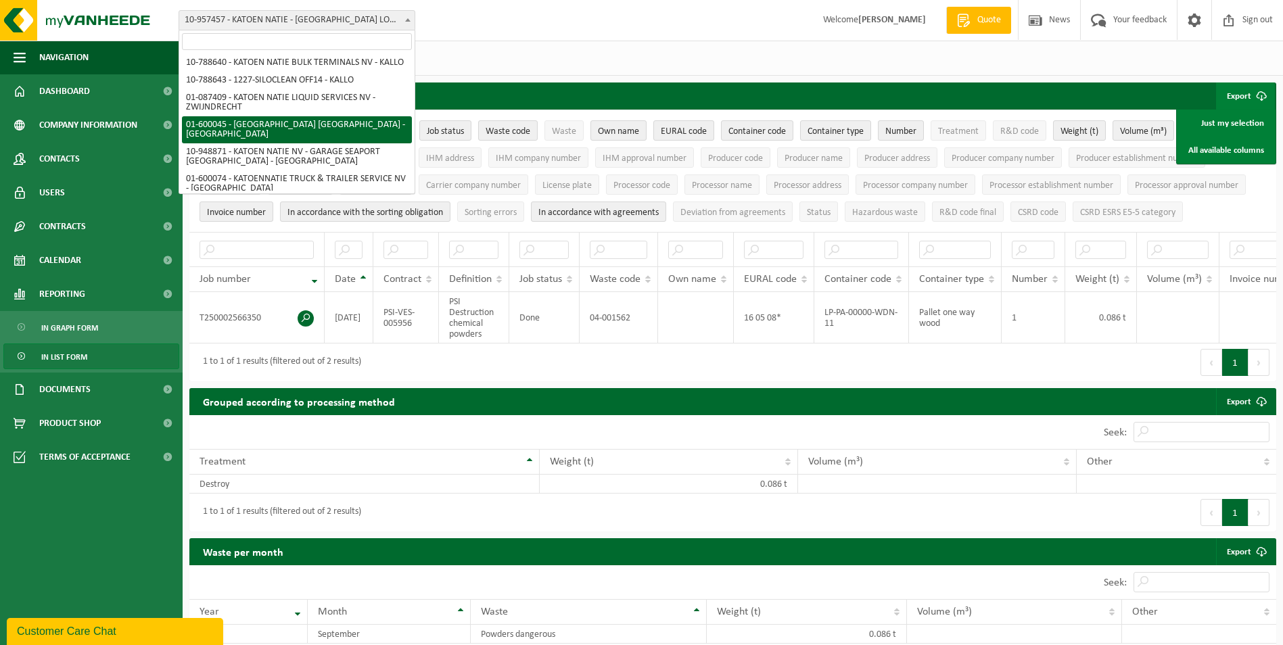
click at [576, 47] on div "[DATE] - [DATE] Huidige maand Vorige maand Laatste 6 maanden Huidig jaar Vorig …" at bounding box center [733, 58] width 1100 height 35
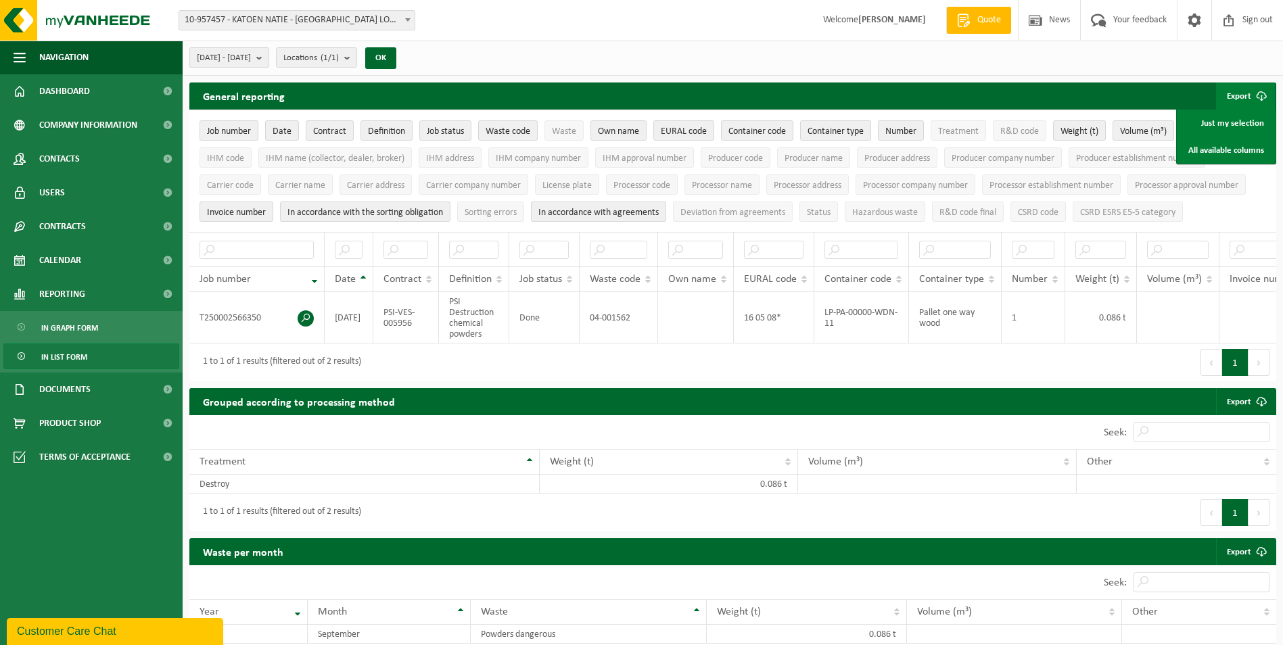
click at [237, 57] on span "[DATE] - [DATE]" at bounding box center [224, 58] width 54 height 20
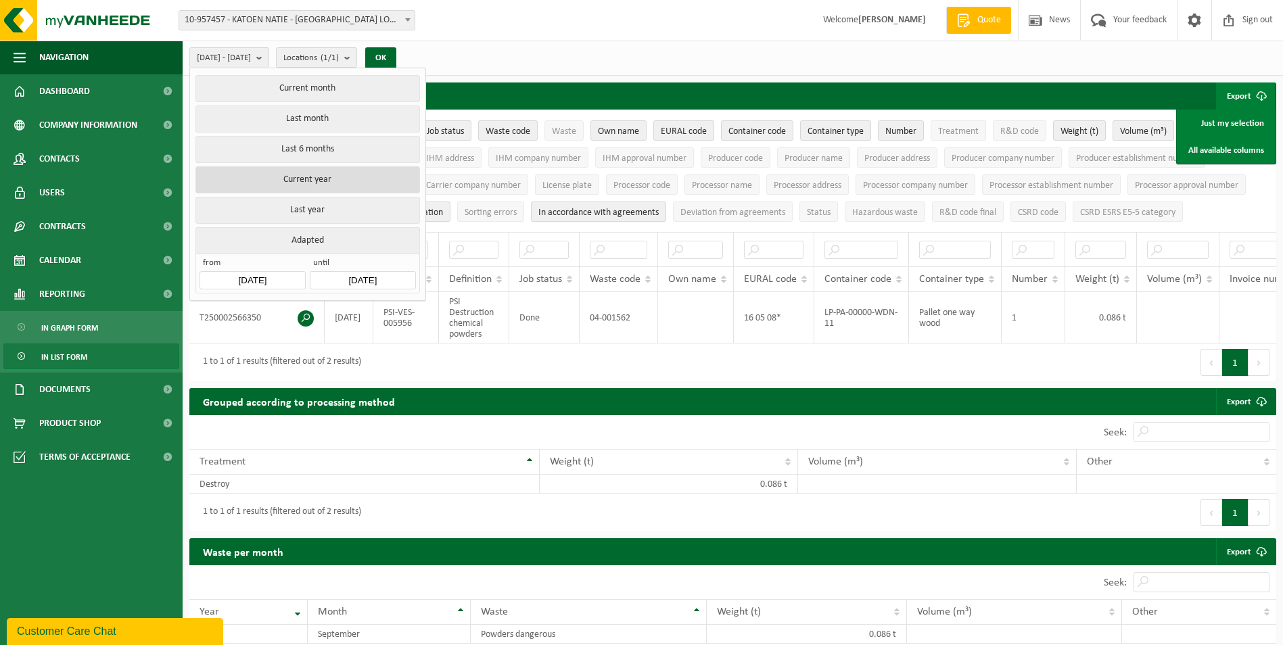
click at [281, 171] on button "Current year" at bounding box center [307, 179] width 224 height 27
